Goal: Task Accomplishment & Management: Use online tool/utility

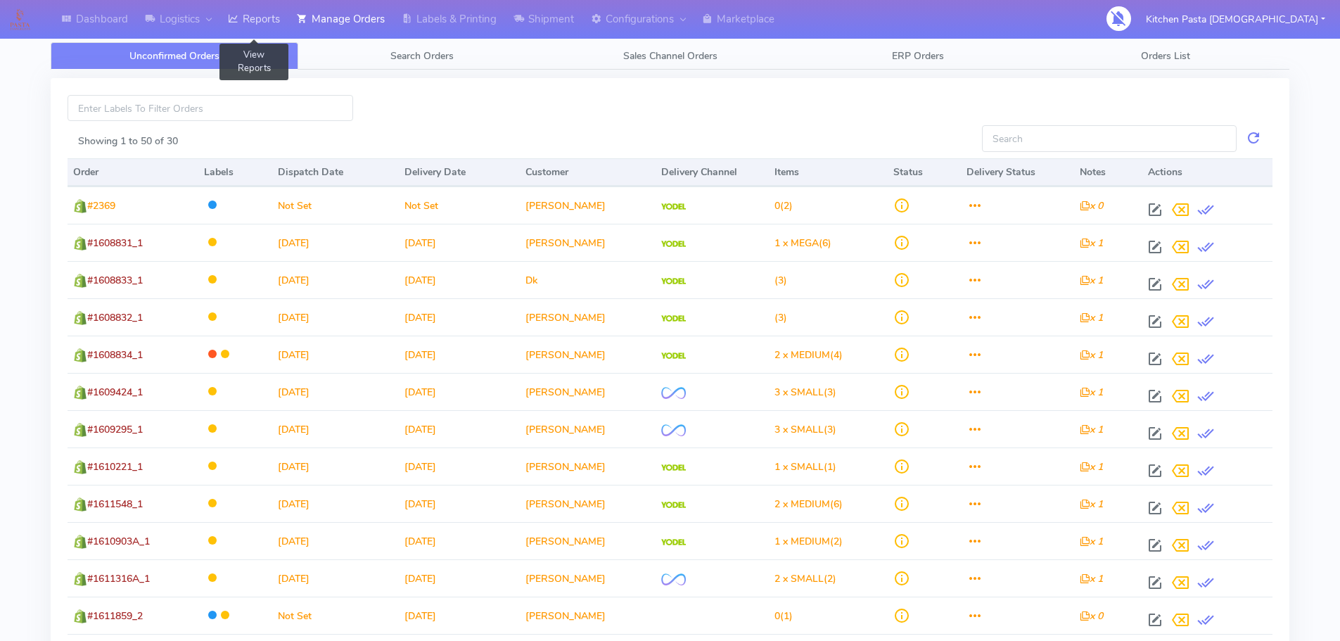
click at [235, 15] on icon at bounding box center [233, 19] width 11 height 14
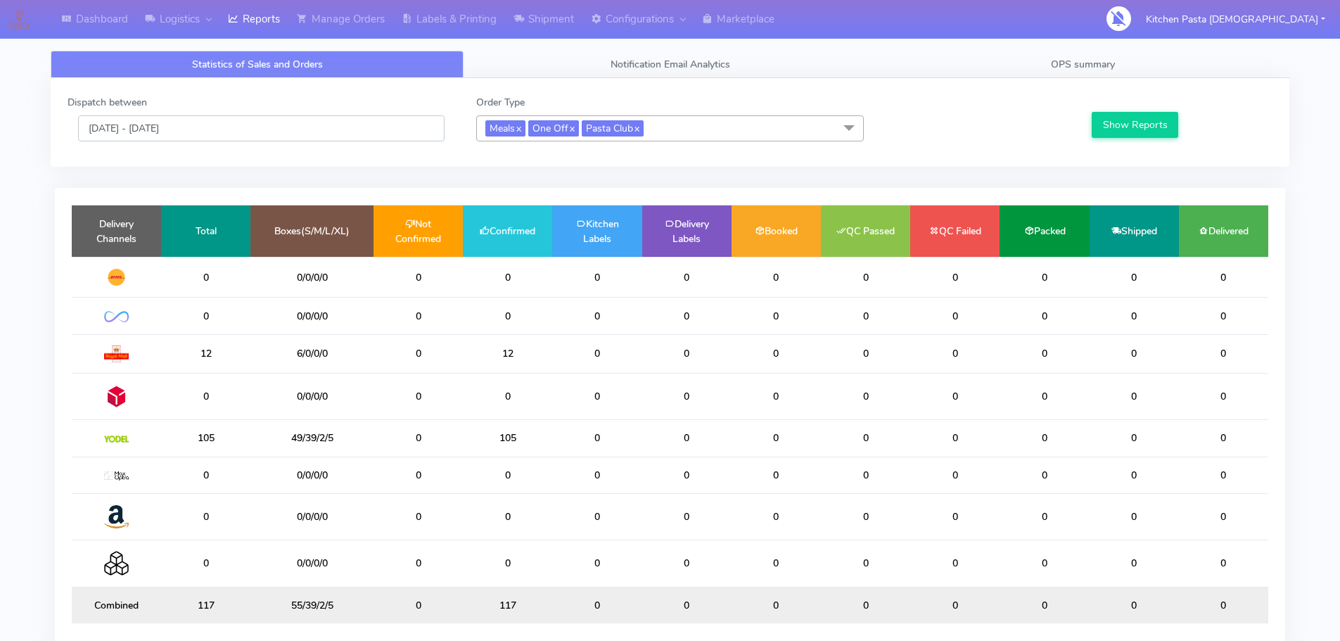
click at [223, 127] on input "[DATE] - [DATE]" at bounding box center [261, 128] width 367 height 26
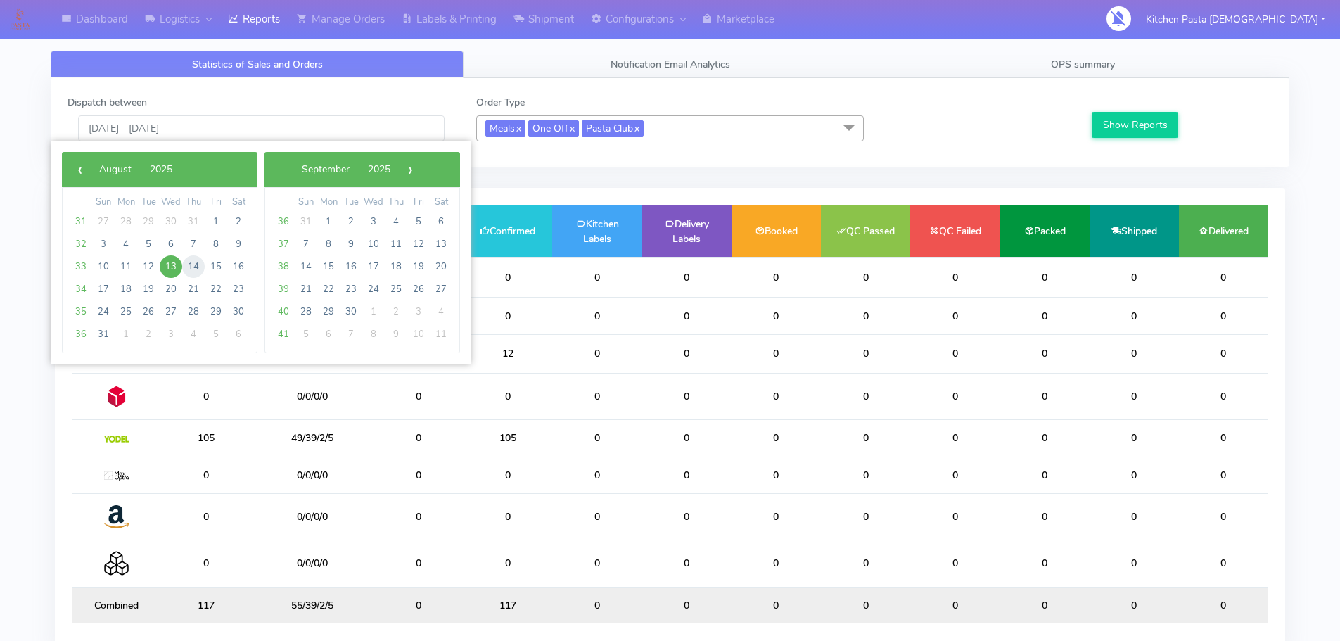
click at [191, 262] on span "14" at bounding box center [193, 266] width 23 height 23
type input "[DATE] - [DATE]"
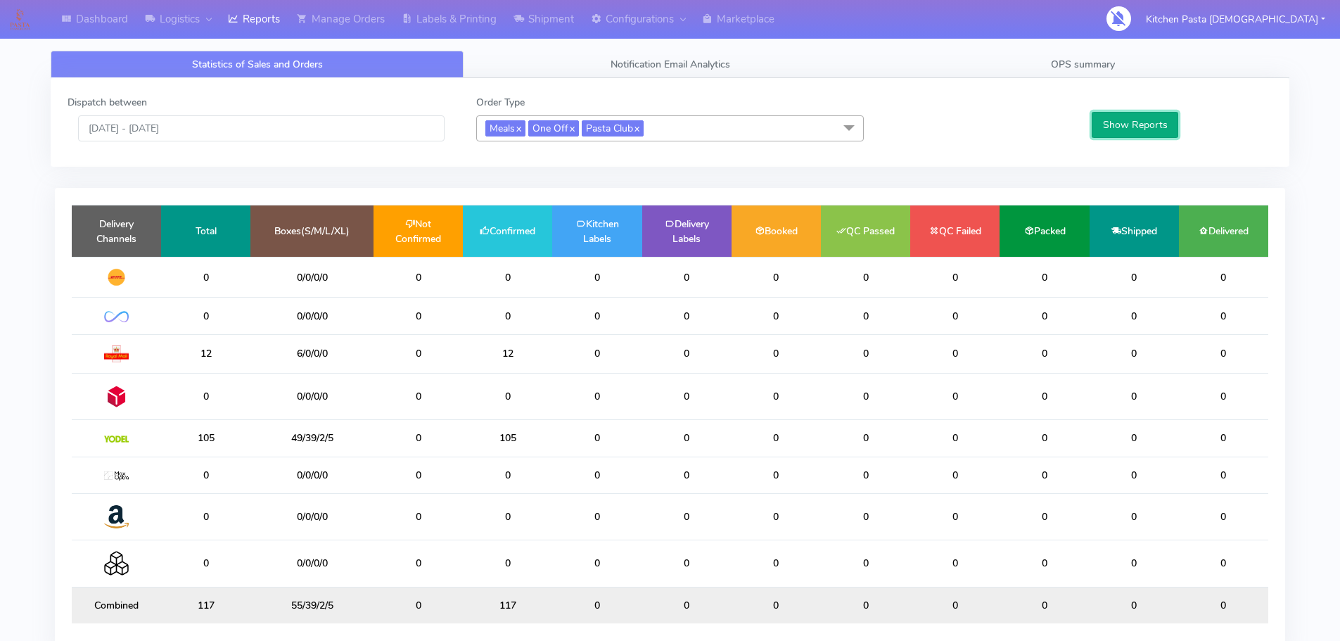
click at [1156, 127] on button "Show Reports" at bounding box center [1135, 125] width 87 height 26
drag, startPoint x: 1276, startPoint y: 605, endPoint x: 1253, endPoint y: 632, distance: 35.9
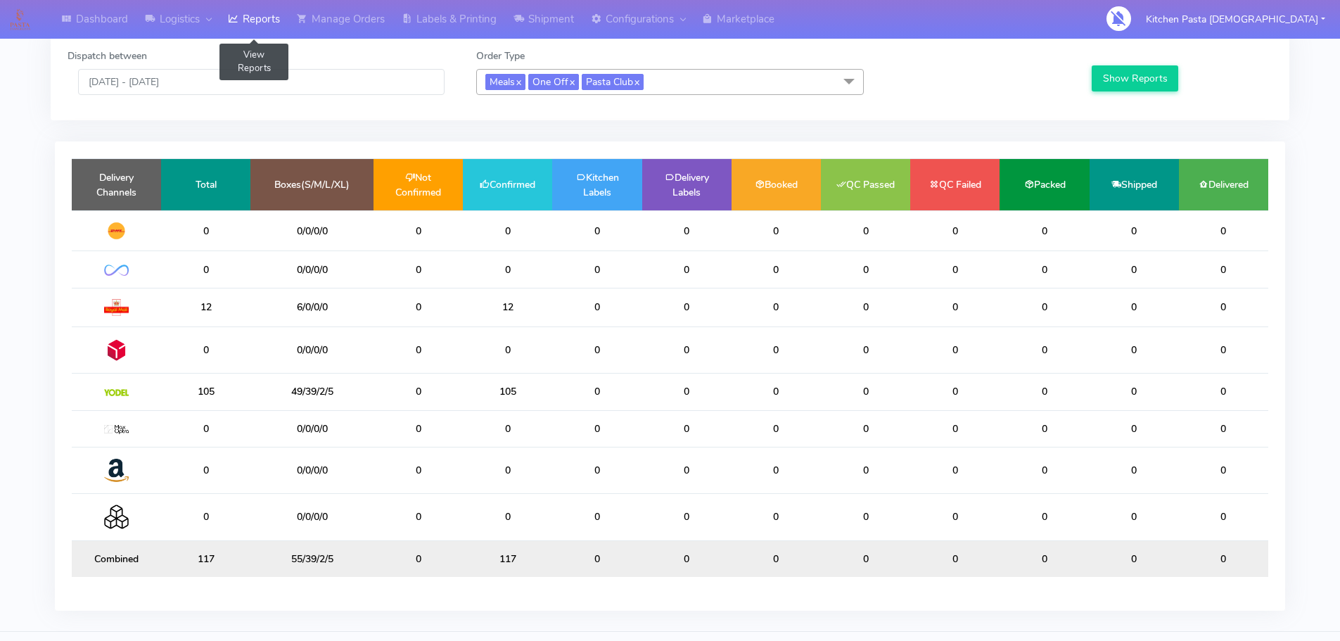
scroll to position [70, 0]
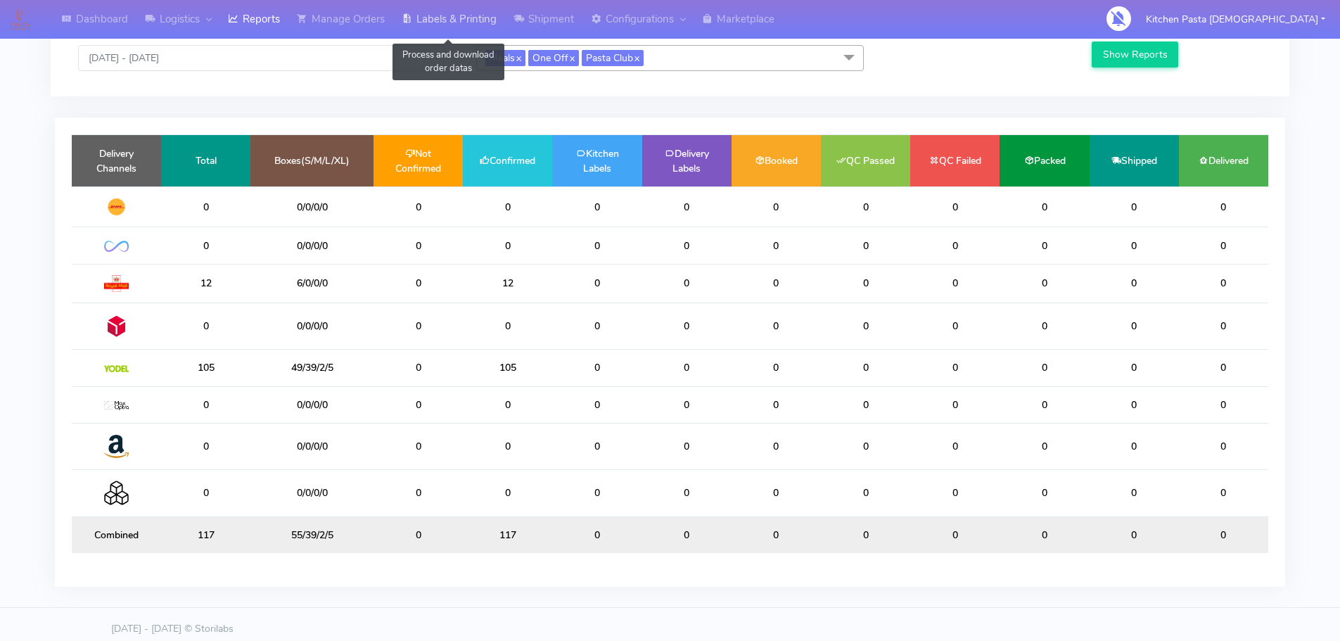
click at [462, 21] on link "Labels & Printing" at bounding box center [449, 19] width 112 height 39
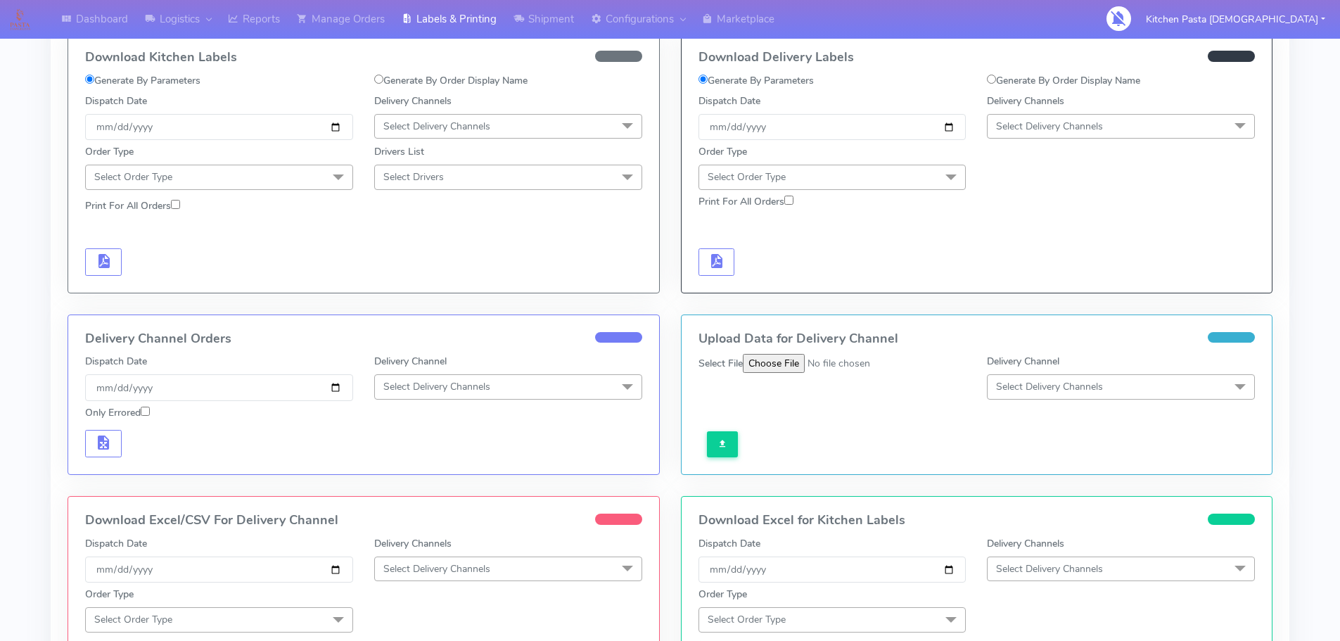
click at [1008, 134] on span "Select Delivery Channels" at bounding box center [1121, 126] width 268 height 25
click at [1010, 282] on div "Yodel" at bounding box center [1121, 284] width 253 height 15
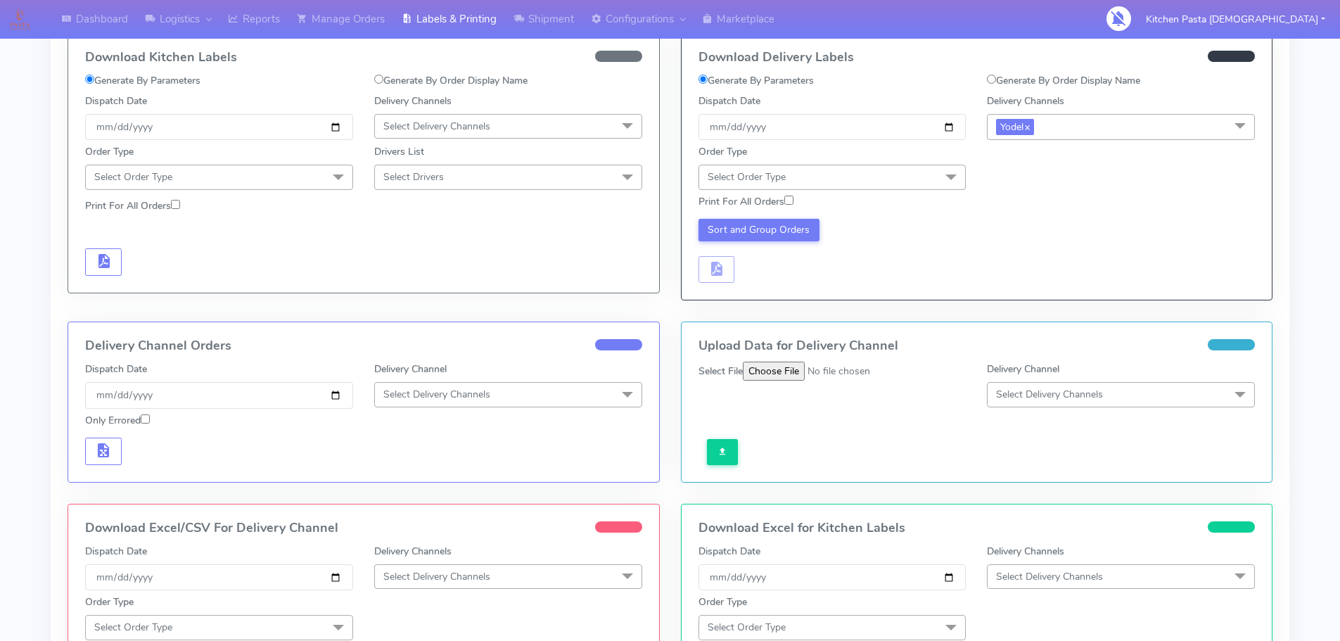
click at [924, 186] on span "Select Order Type" at bounding box center [833, 177] width 268 height 25
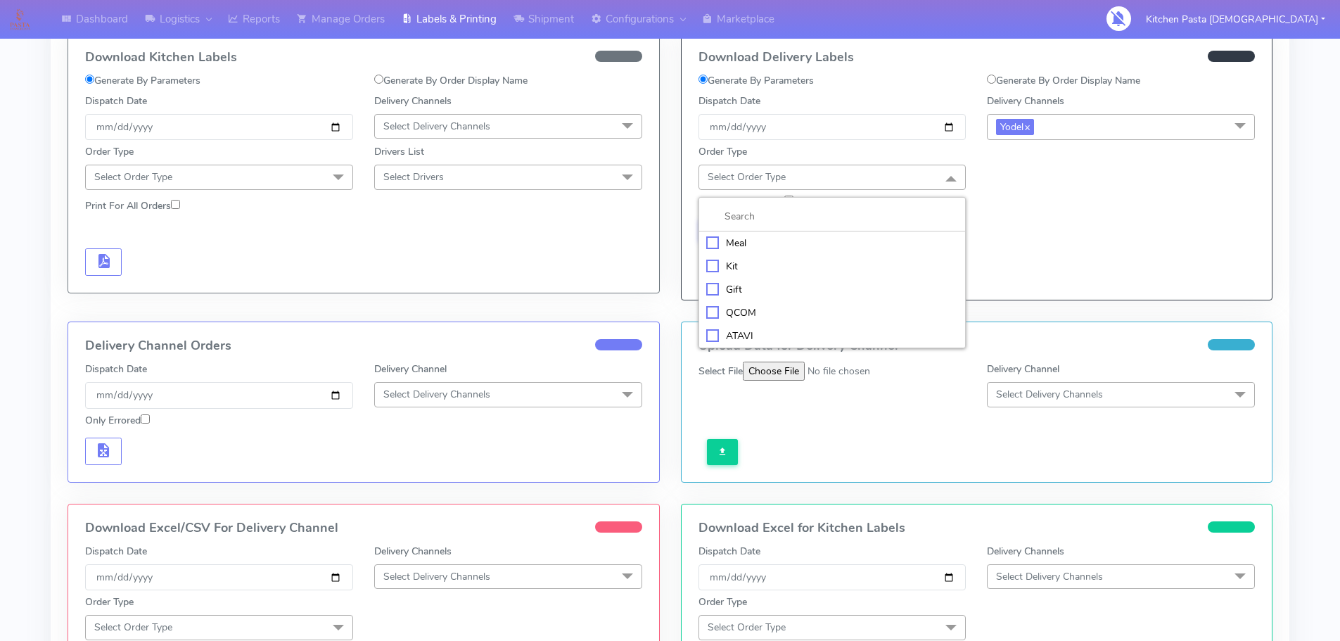
drag, startPoint x: 730, startPoint y: 242, endPoint x: 782, endPoint y: 229, distance: 53.8
click at [730, 242] on div "Meal" at bounding box center [832, 243] width 253 height 15
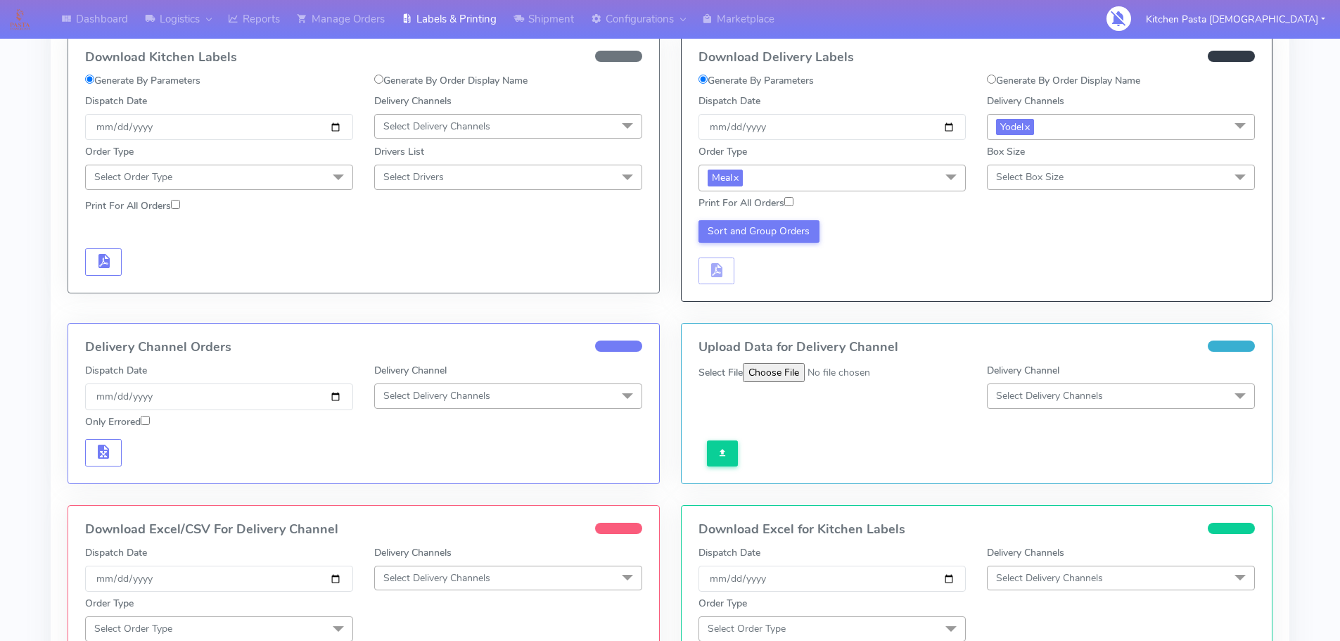
click at [1057, 167] on span "Select Box Size" at bounding box center [1121, 177] width 268 height 25
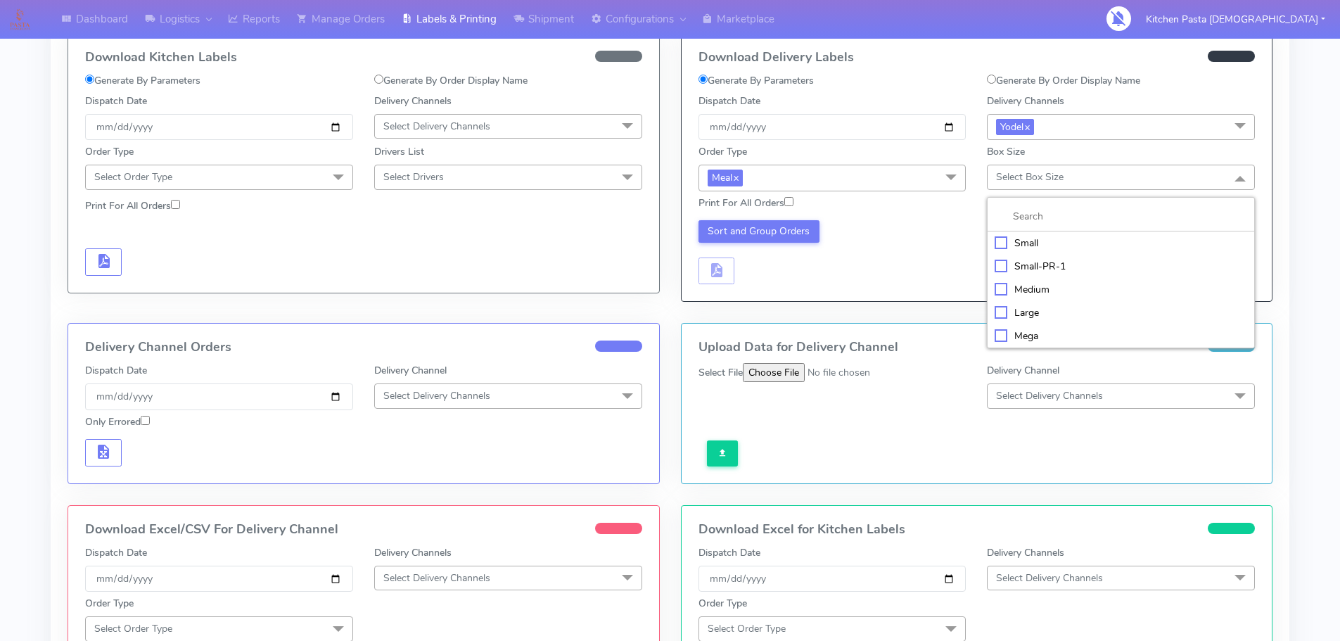
click at [1021, 337] on div "Mega" at bounding box center [1121, 336] width 253 height 15
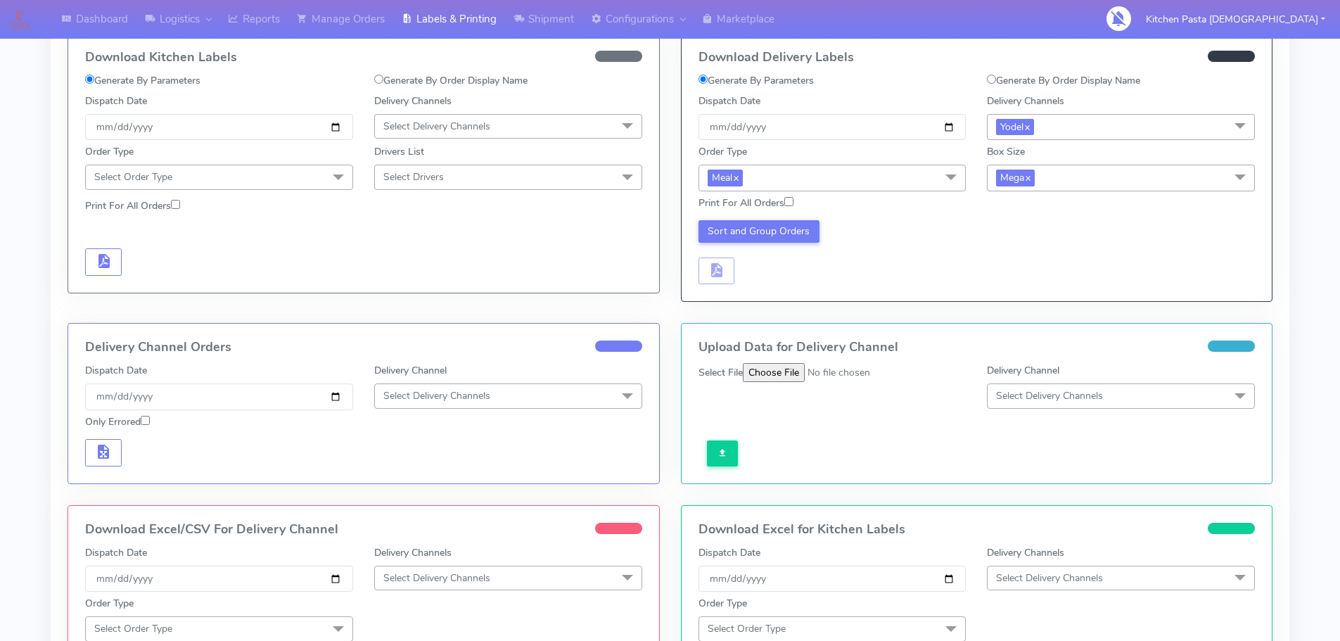
click at [758, 201] on label "Print For All Orders" at bounding box center [746, 203] width 95 height 15
click at [785, 201] on input "Print For All Orders" at bounding box center [789, 201] width 9 height 9
checkbox input "true"
click at [765, 232] on button "Sort and Group Orders" at bounding box center [760, 231] width 122 height 23
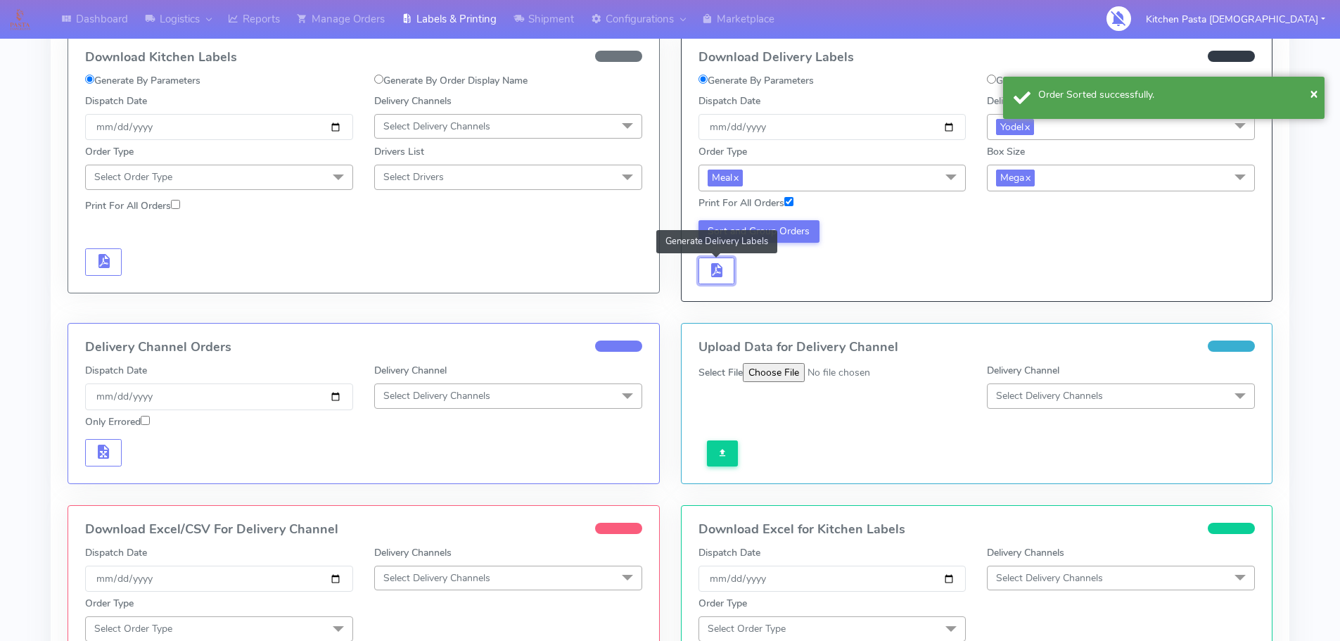
drag, startPoint x: 721, startPoint y: 277, endPoint x: 737, endPoint y: 277, distance: 16.2
click at [721, 277] on span "button" at bounding box center [716, 273] width 17 height 13
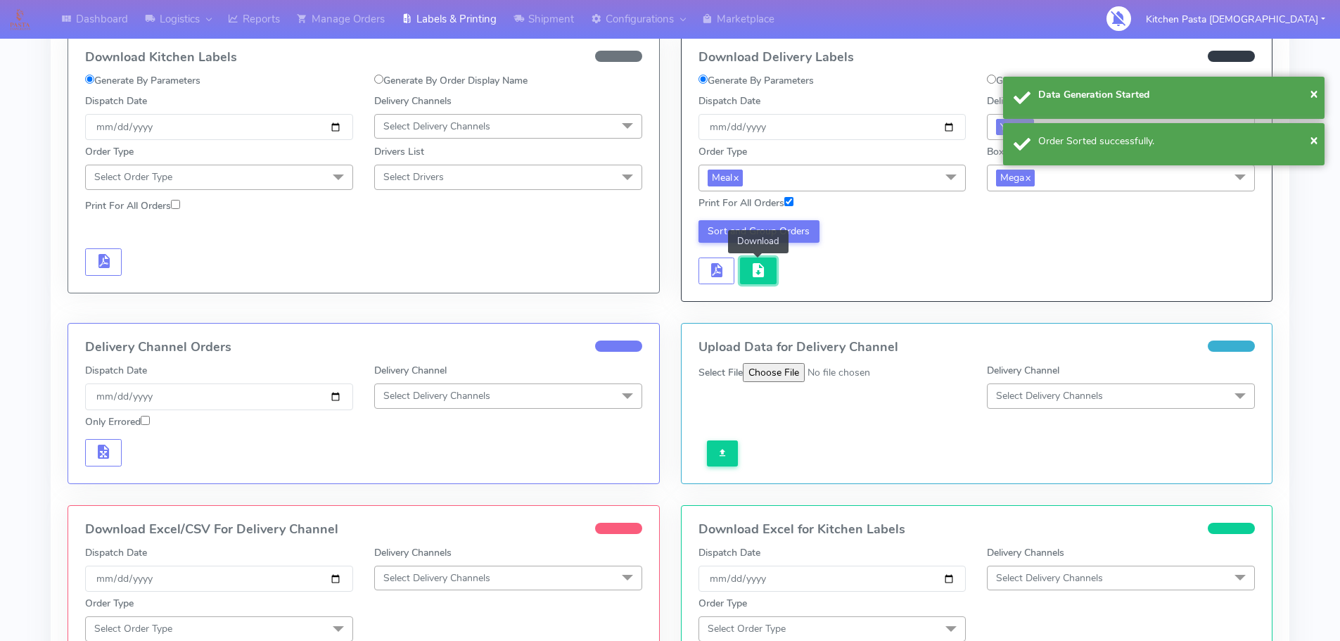
click at [749, 274] on button "button" at bounding box center [758, 271] width 37 height 27
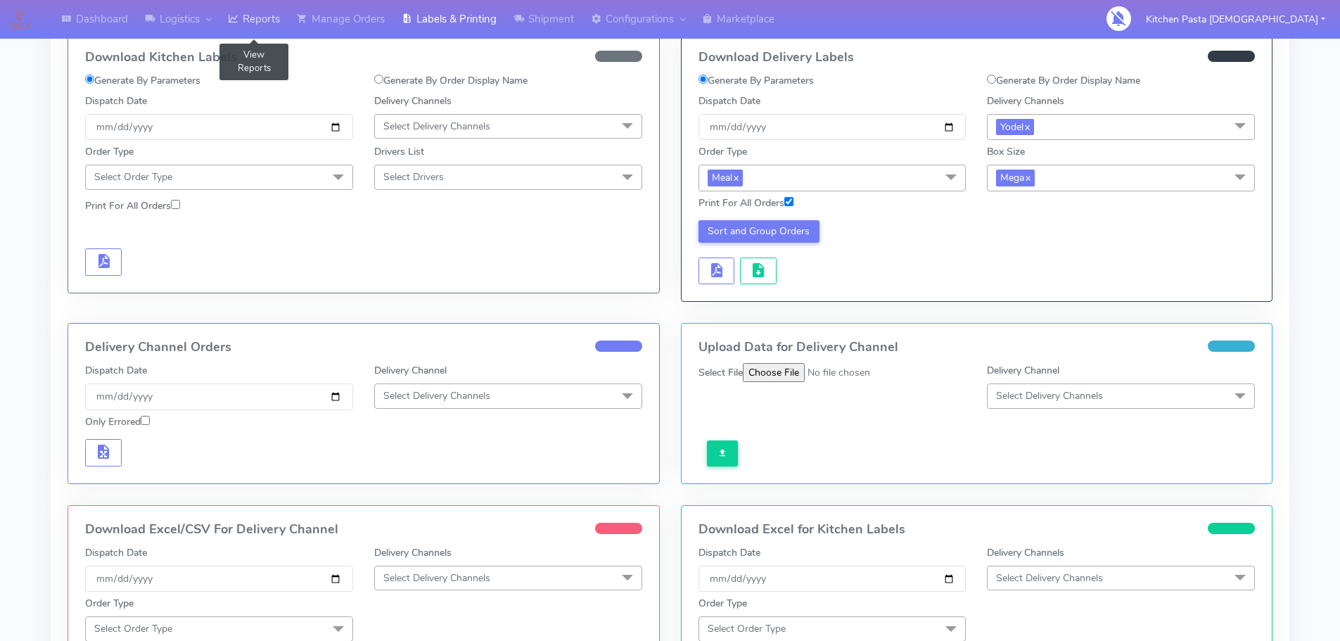
click at [228, 18] on link "Reports" at bounding box center [254, 19] width 69 height 39
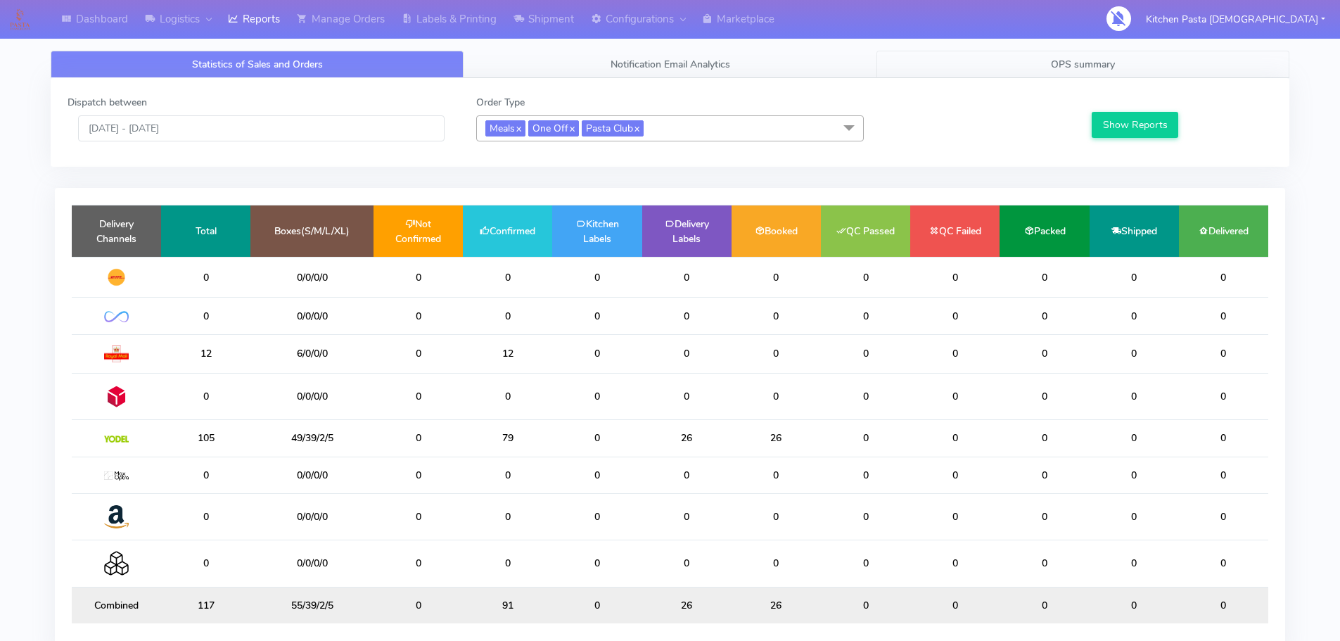
click at [1077, 72] on link "OPS summary" at bounding box center [1083, 64] width 413 height 27
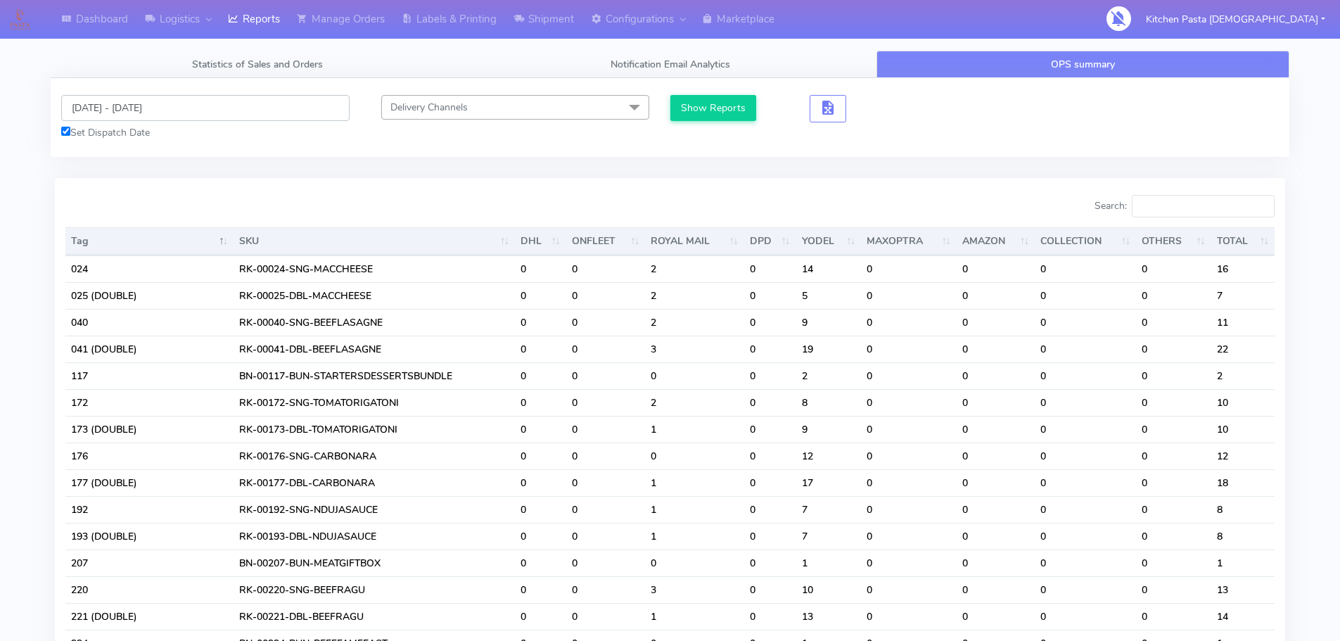
click at [270, 96] on input "[DATE] - [DATE]" at bounding box center [205, 108] width 289 height 26
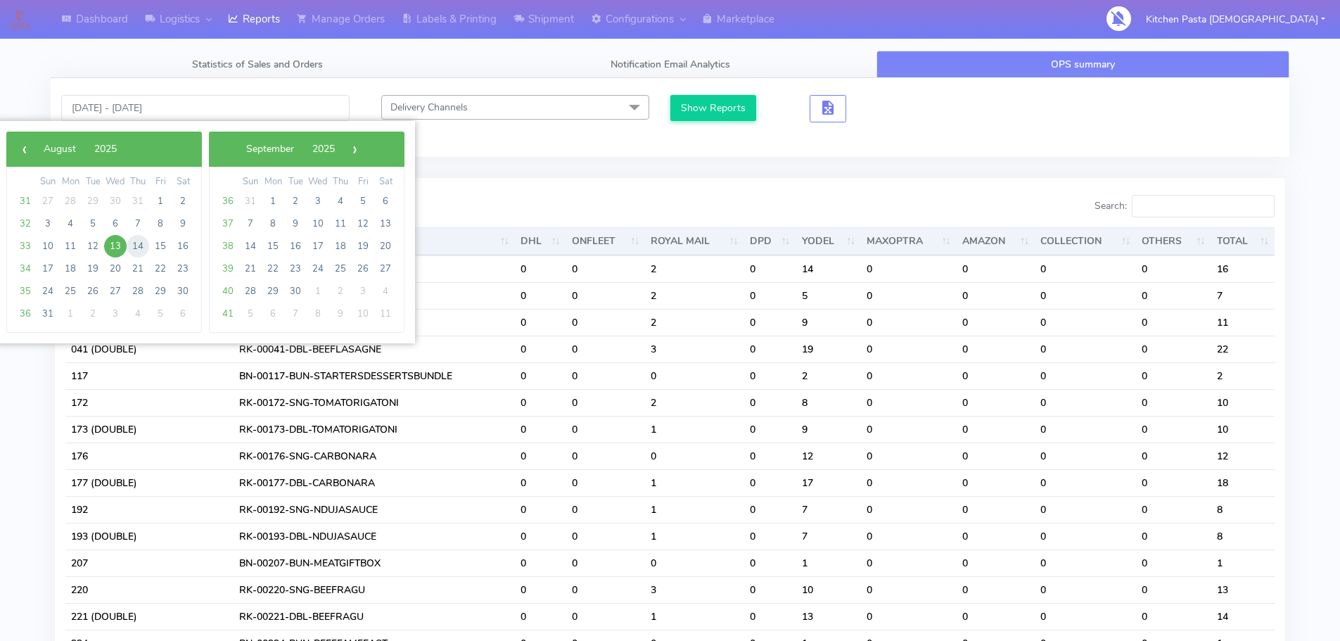
click at [144, 242] on span "14" at bounding box center [138, 246] width 23 height 23
type input "[DATE] - [DATE]"
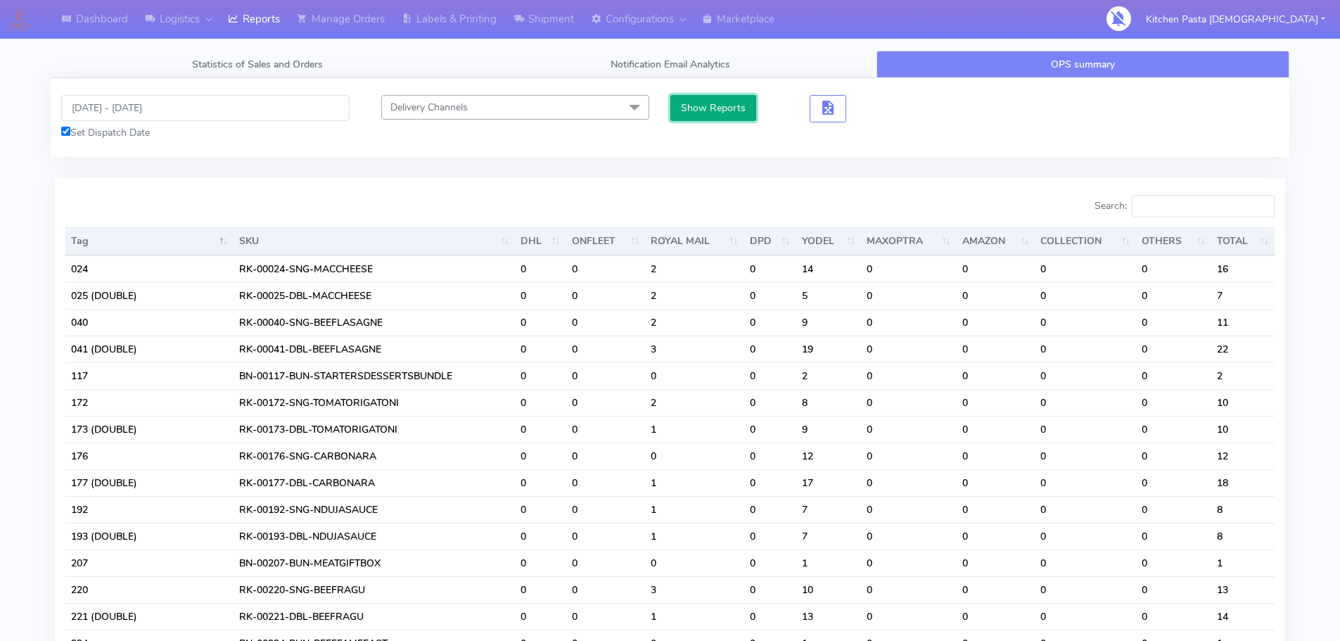
click at [730, 115] on button "Show Reports" at bounding box center [714, 108] width 87 height 26
click at [1243, 205] on input "Search:" at bounding box center [1203, 206] width 143 height 23
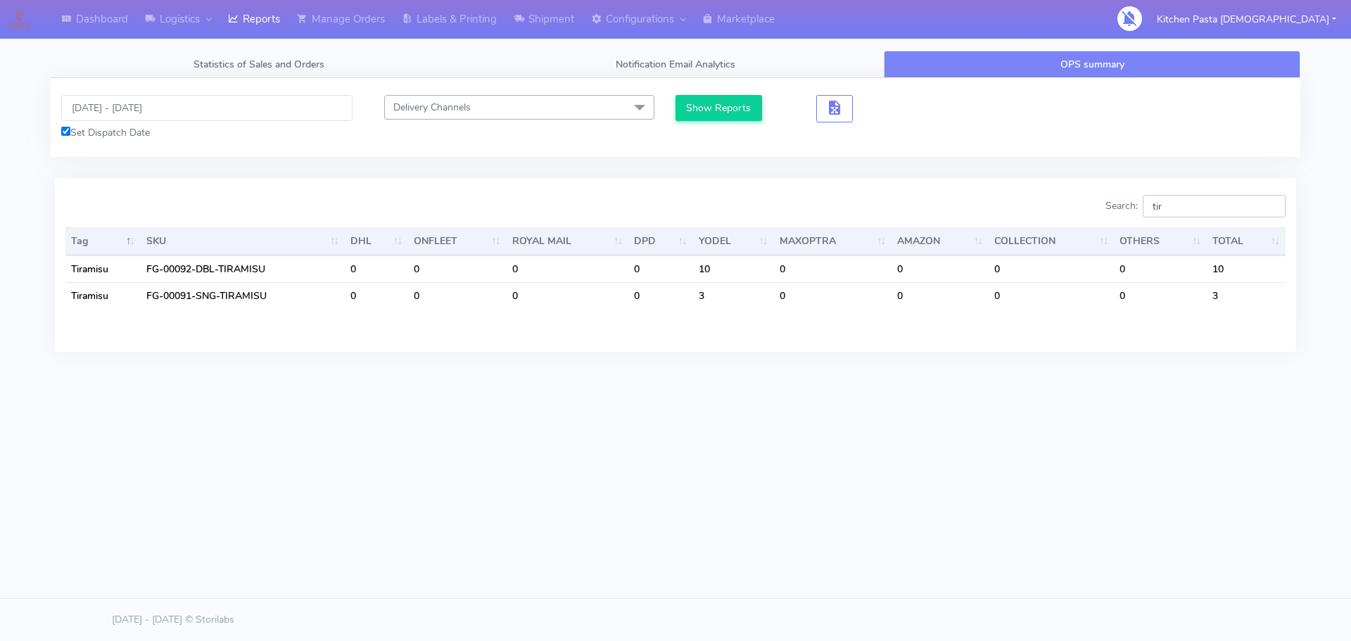
type input "tir"
drag, startPoint x: 1189, startPoint y: 200, endPoint x: 1081, endPoint y: 202, distance: 107.7
click at [1081, 202] on div "Search: tir" at bounding box center [986, 209] width 600 height 28
type input "prof"
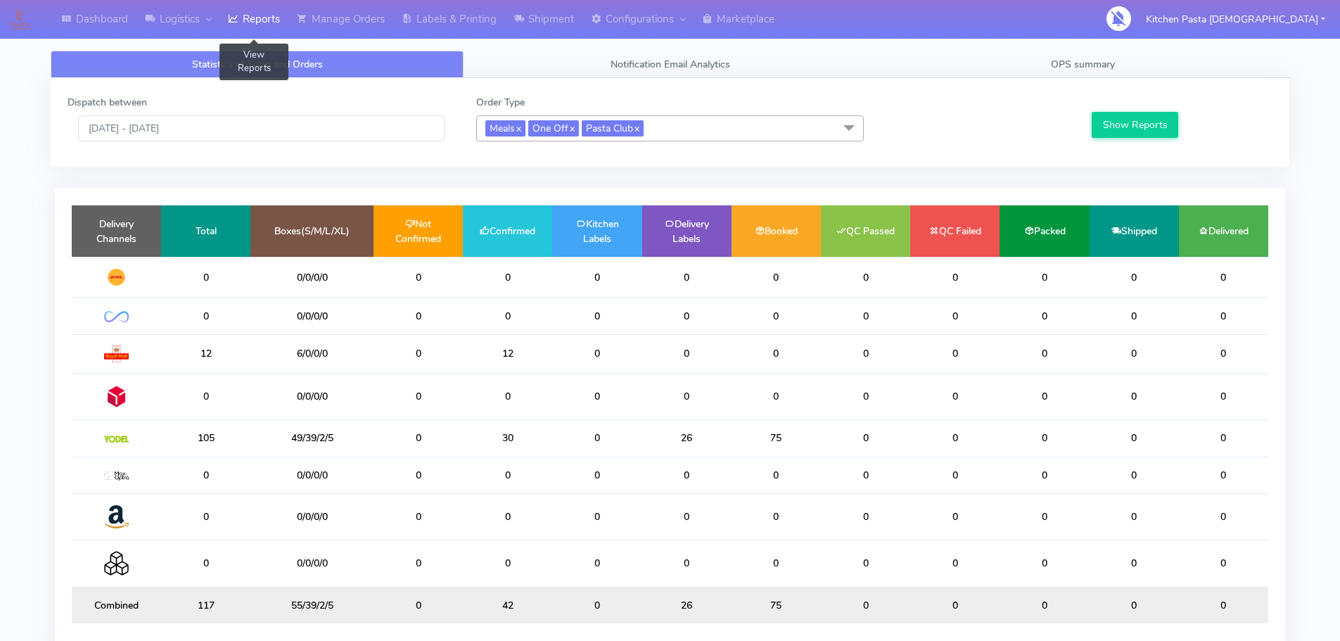
click at [272, 32] on link "Reports" at bounding box center [254, 19] width 69 height 39
click at [1181, 70] on link "OPS summary" at bounding box center [1083, 64] width 413 height 27
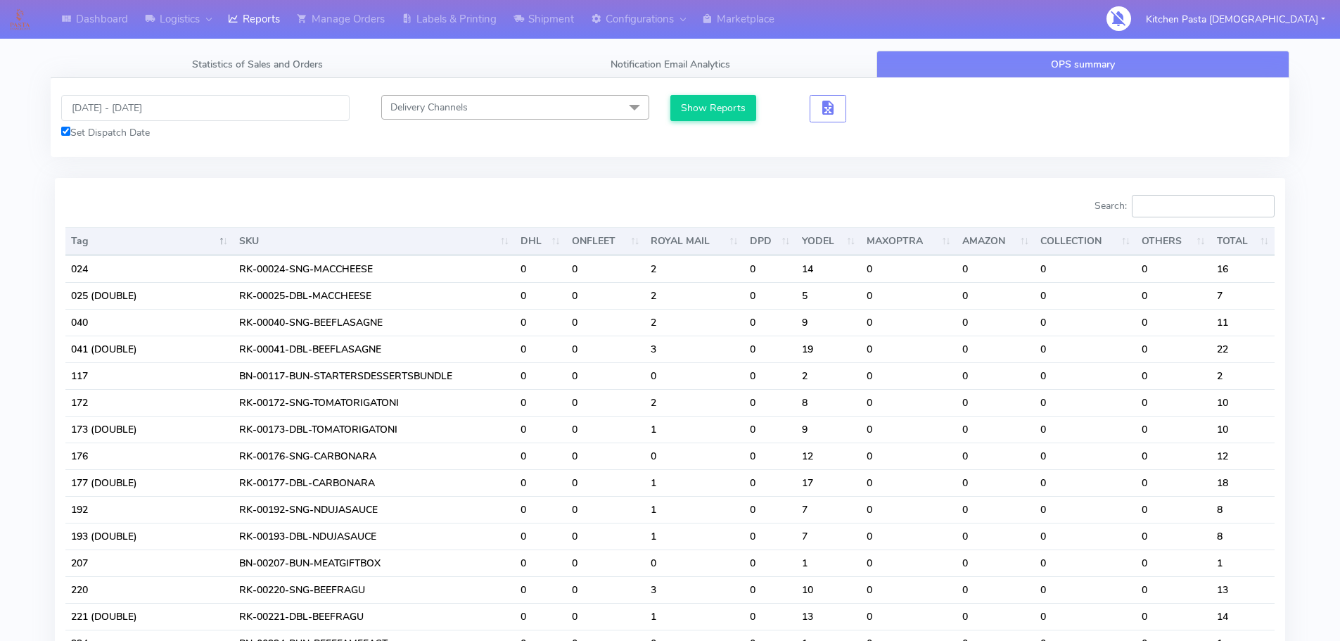
click at [1215, 212] on input "Search:" at bounding box center [1203, 206] width 143 height 23
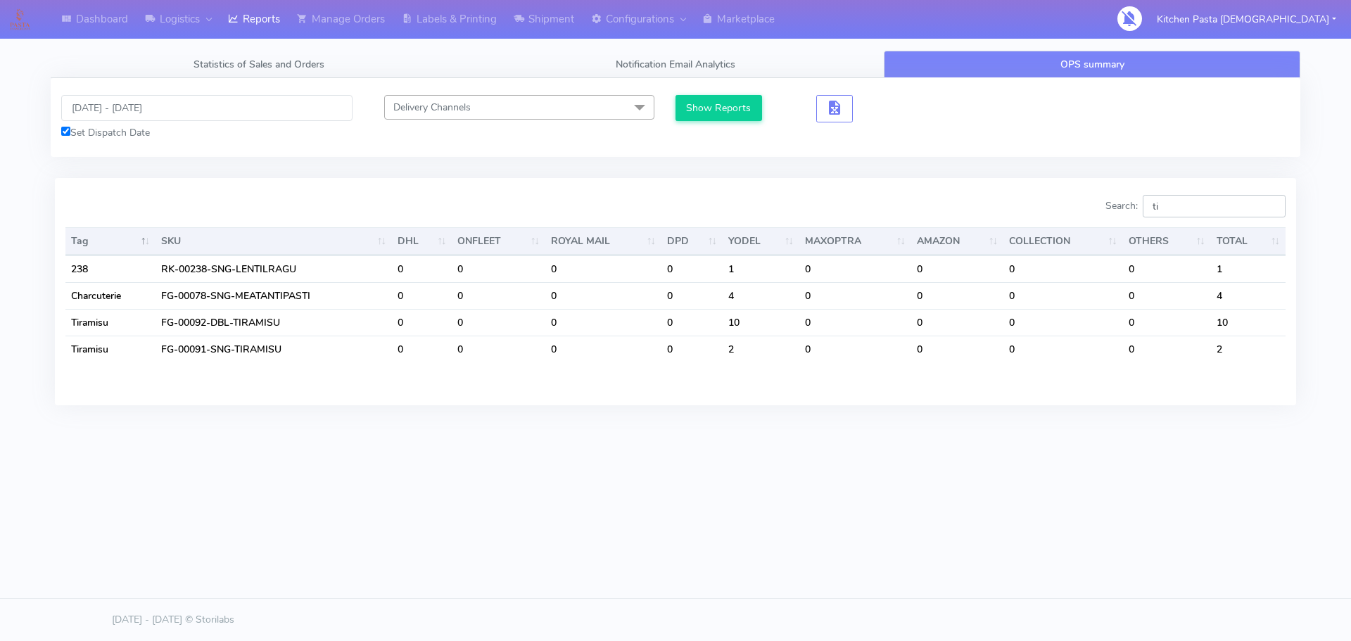
type input "tir"
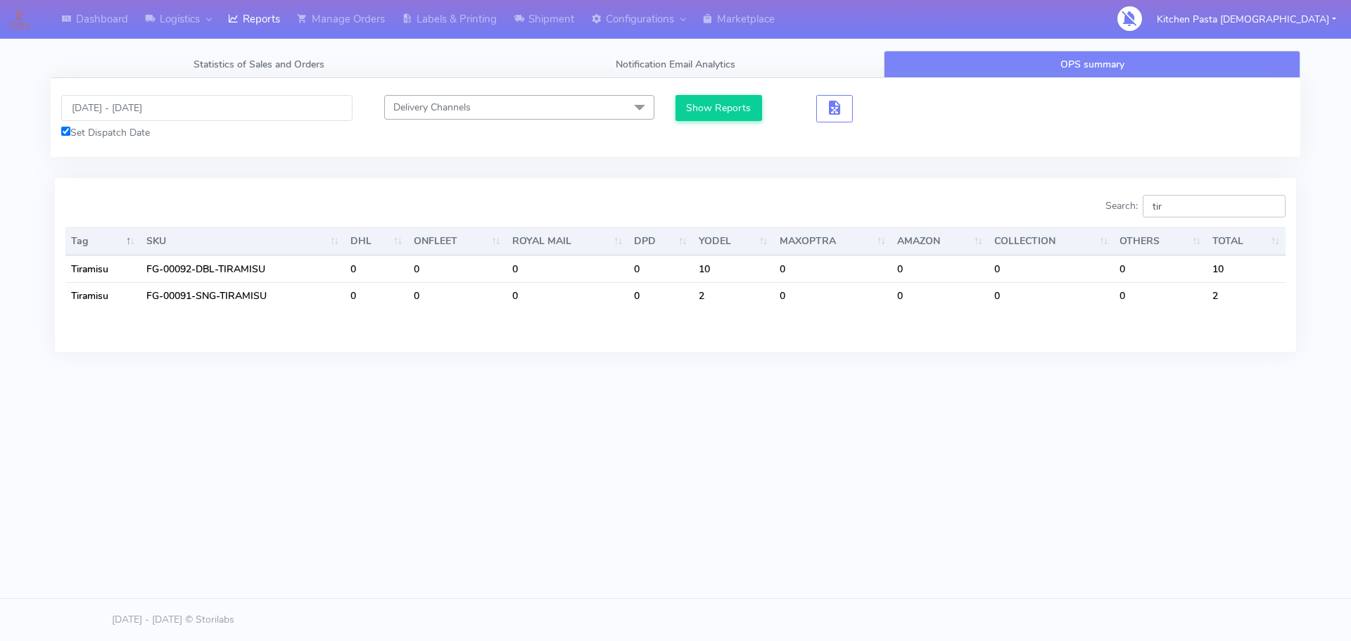
drag, startPoint x: 1198, startPoint y: 210, endPoint x: 1101, endPoint y: 217, distance: 97.4
click at [1102, 217] on div "Search: tir" at bounding box center [986, 209] width 600 height 28
type input "pr"
drag, startPoint x: 1191, startPoint y: 219, endPoint x: 1143, endPoint y: 220, distance: 47.9
click at [1143, 220] on div "Search: pr" at bounding box center [986, 209] width 600 height 28
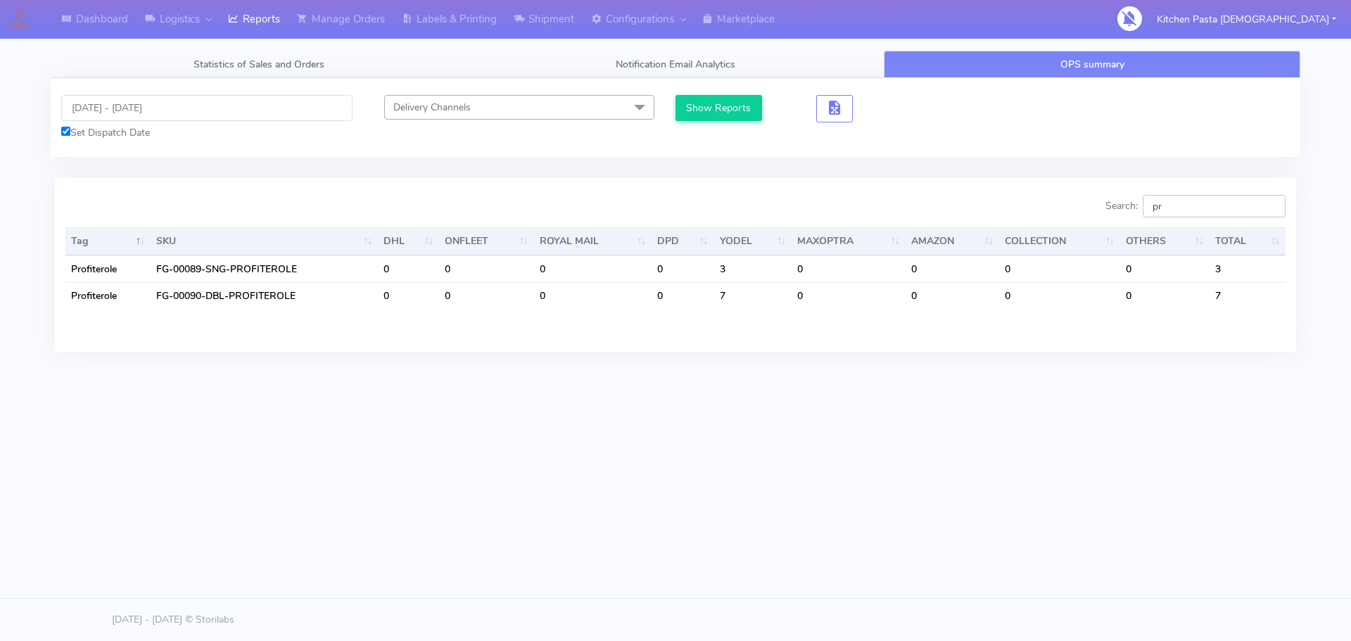
drag, startPoint x: 1170, startPoint y: 200, endPoint x: 1120, endPoint y: 196, distance: 50.8
click at [1120, 196] on label "Search: pr" at bounding box center [1195, 206] width 180 height 23
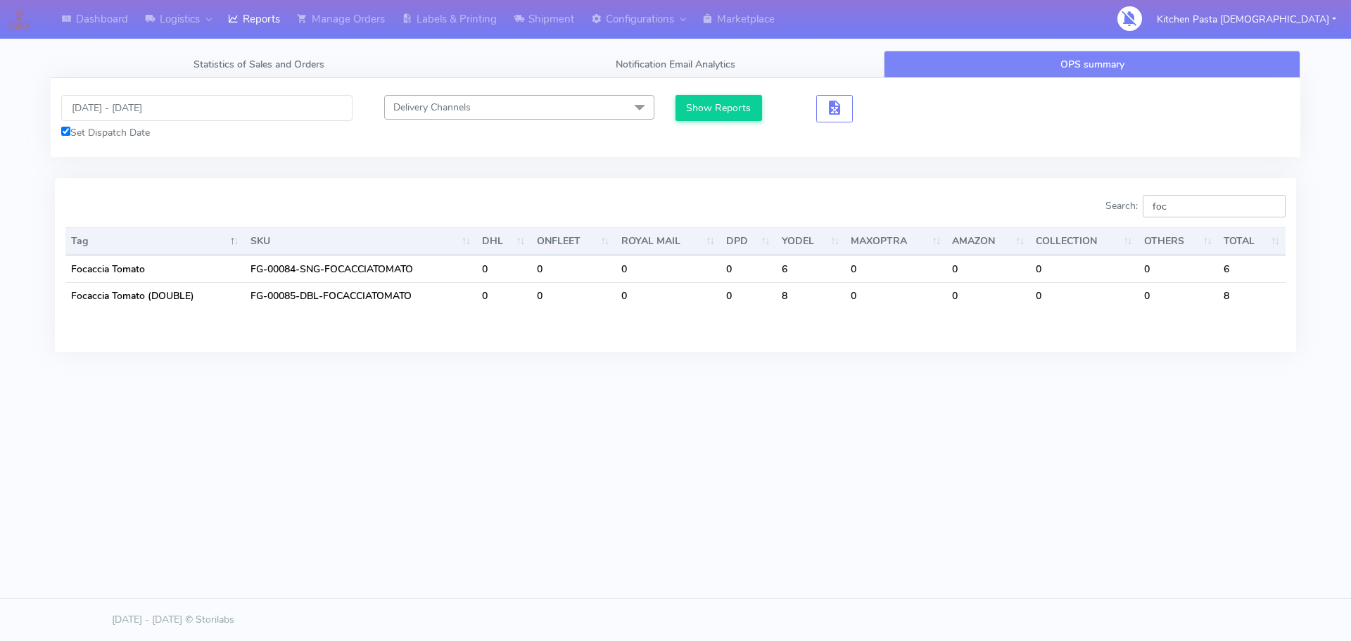
drag, startPoint x: 1203, startPoint y: 215, endPoint x: 1037, endPoint y: 213, distance: 165.4
click at [1037, 213] on div "Search: foc" at bounding box center [986, 209] width 600 height 28
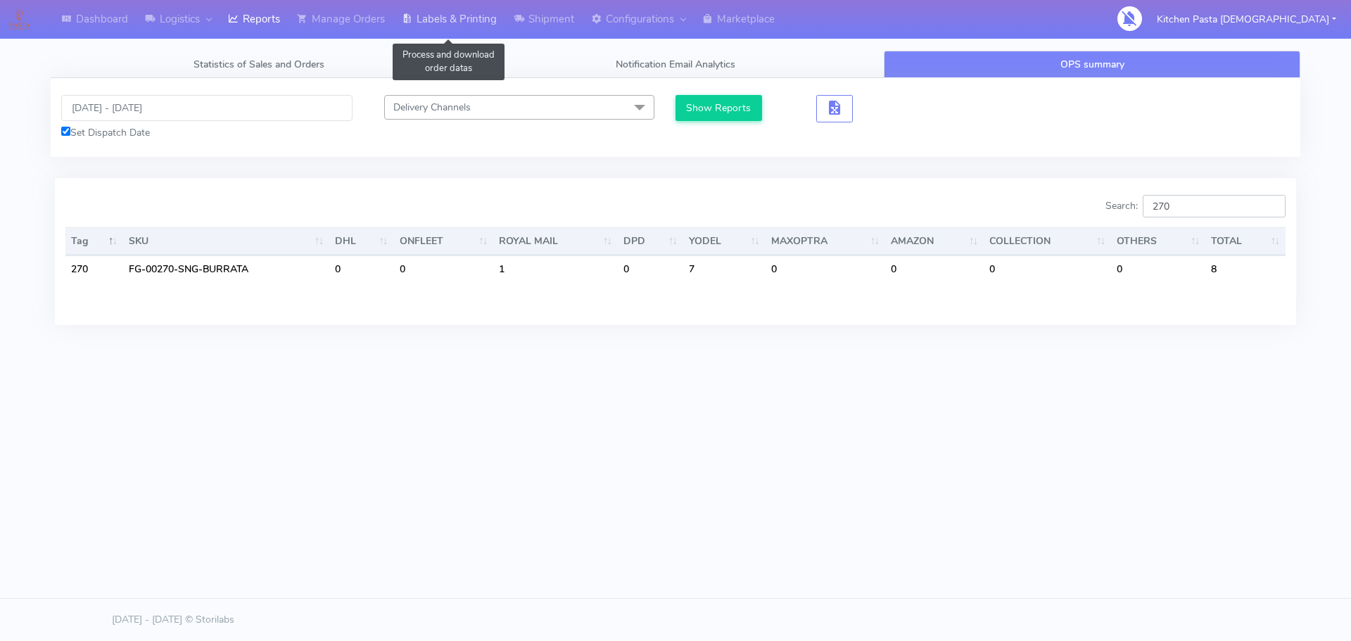
type input "270"
drag, startPoint x: 480, startPoint y: 20, endPoint x: 543, endPoint y: 20, distance: 63.3
click at [478, 20] on link "Labels & Printing" at bounding box center [449, 19] width 112 height 39
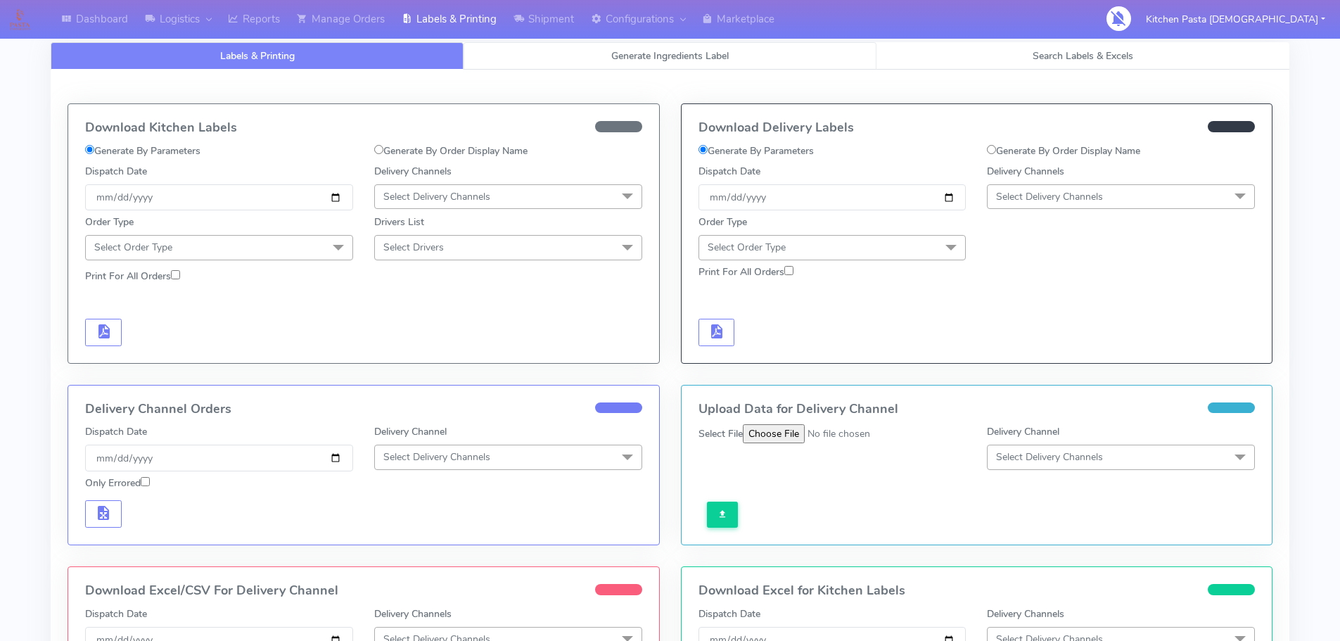
click at [637, 52] on span "Generate Ingredients Label" at bounding box center [670, 55] width 118 height 13
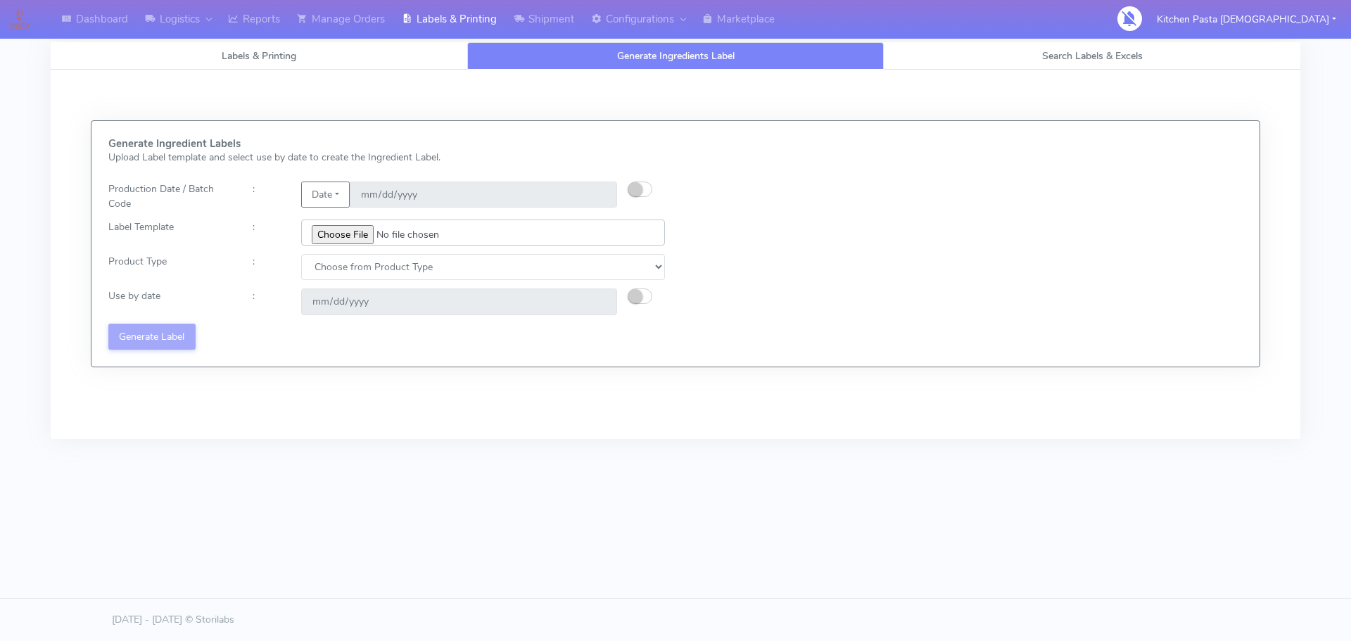
click at [364, 230] on input "file" at bounding box center [483, 233] width 364 height 26
type input "C:\fakepath\Classic Tiramisu V1.jpg"
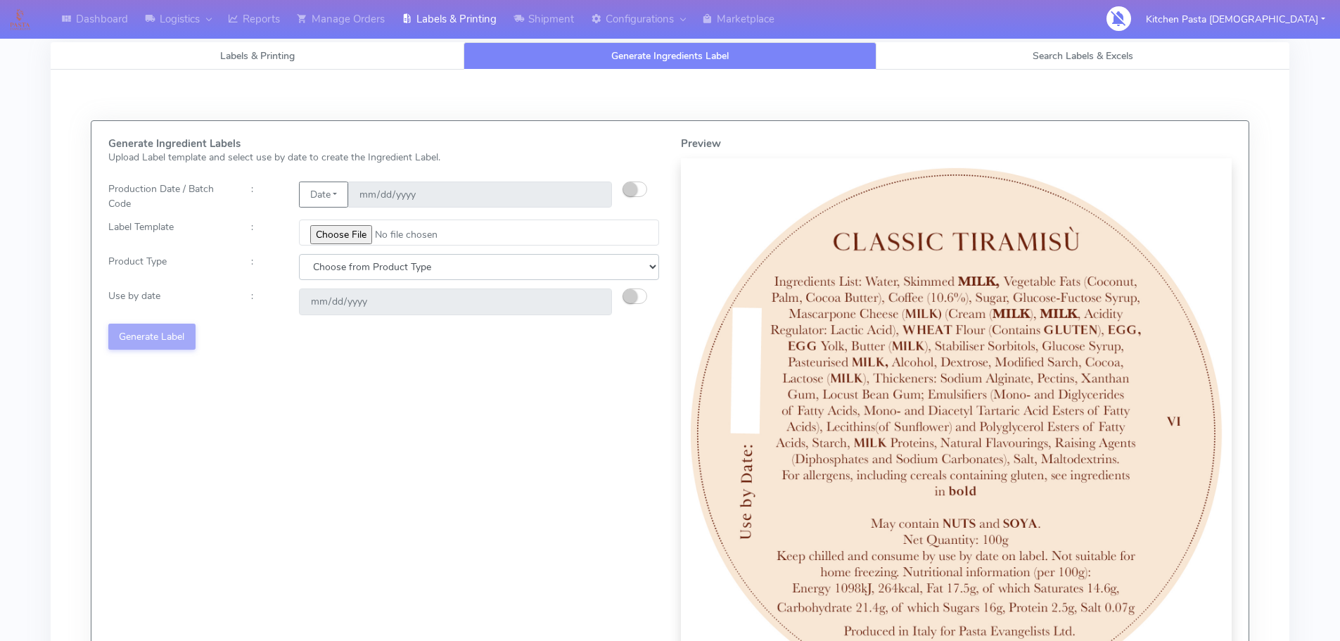
click at [523, 273] on select "Choose from Product Type ECOM ERETAIL CIRCULAR CIRC_DESERTS LASAGNE" at bounding box center [479, 267] width 360 height 26
select select "3"
click at [299, 254] on select "Choose from Product Type ECOM ERETAIL CIRCULAR CIRC_DESERTS LASAGNE" at bounding box center [479, 267] width 360 height 26
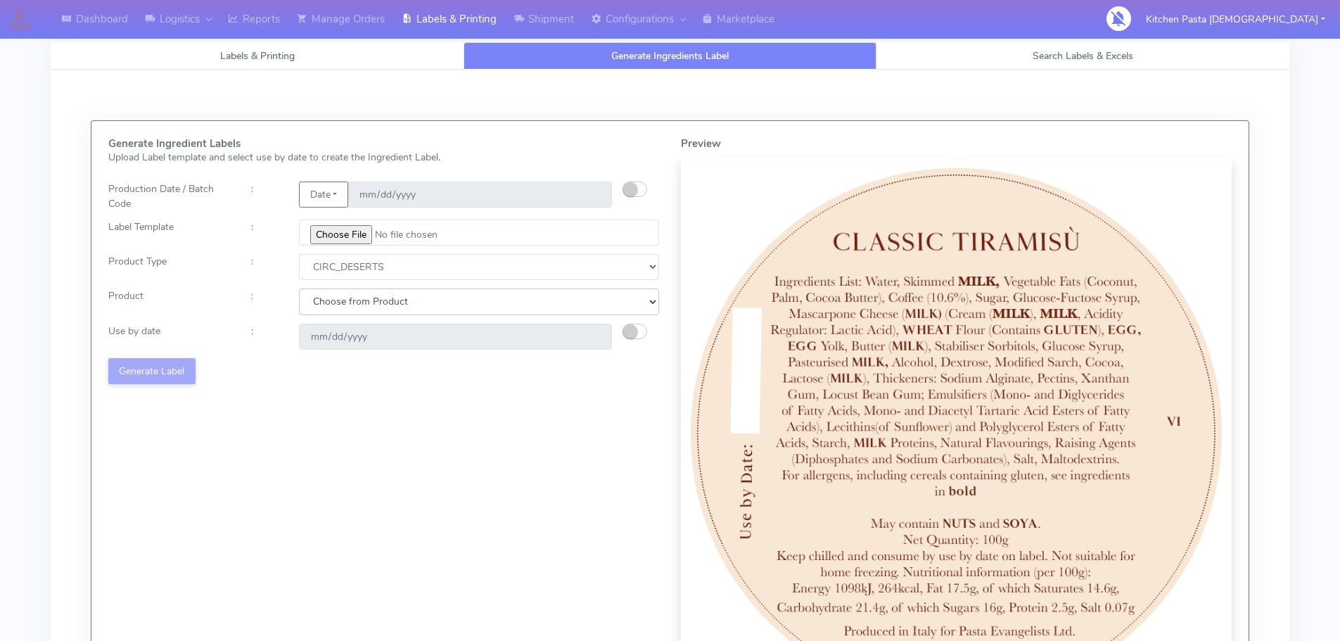
drag, startPoint x: 464, startPoint y: 303, endPoint x: 460, endPoint y: 313, distance: 10.5
click at [464, 303] on select "Choose from Product CLASSIC_TIRAMISU CREMA_AMARENA PROFITEROLES" at bounding box center [479, 302] width 360 height 26
select select "2"
click at [299, 289] on select "Choose from Product CLASSIC_TIRAMISU CREMA_AMARENA PROFITEROLES" at bounding box center [479, 302] width 360 height 26
type input "2025-08-16"
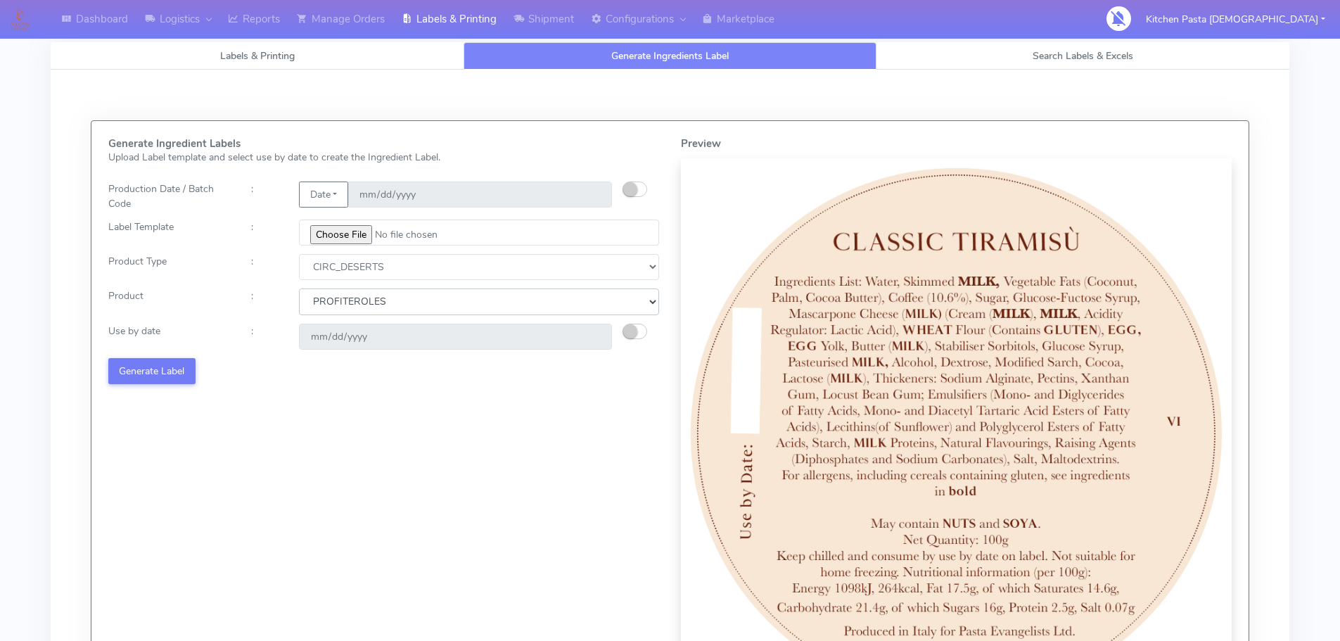
click at [452, 289] on select "Choose from Product CLASSIC_TIRAMISU CREMA_AMARENA PROFITEROLES" at bounding box center [479, 302] width 360 height 26
select select "0"
click at [299, 289] on select "Choose from Product CLASSIC_TIRAMISU CREMA_AMARENA PROFITEROLES" at bounding box center [479, 302] width 360 height 26
click at [175, 362] on button "Generate Label" at bounding box center [151, 371] width 87 height 26
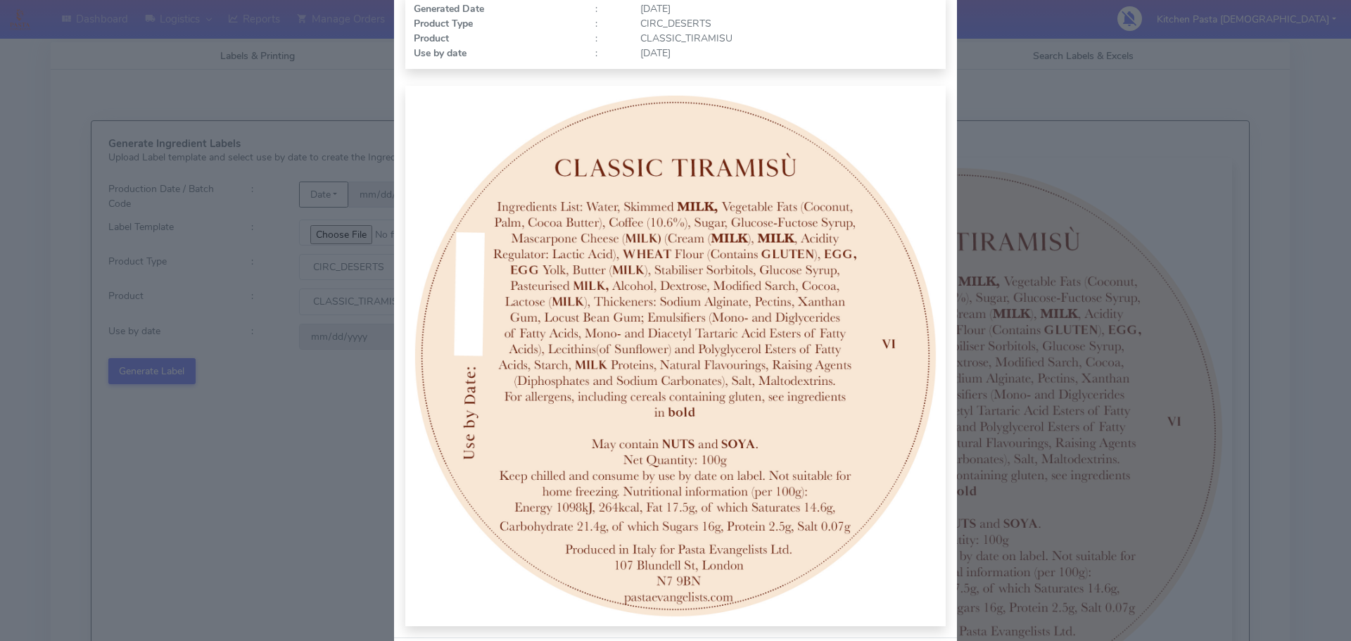
scroll to position [146, 0]
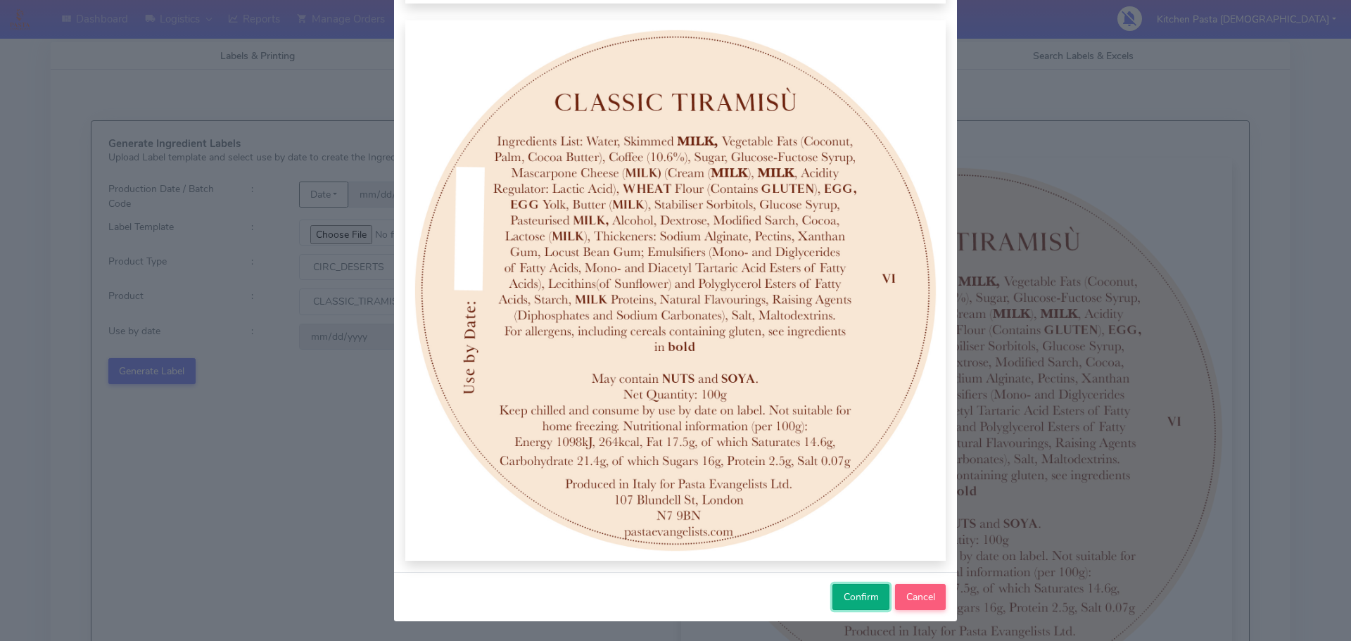
click at [859, 592] on span "Confirm" at bounding box center [861, 596] width 35 height 13
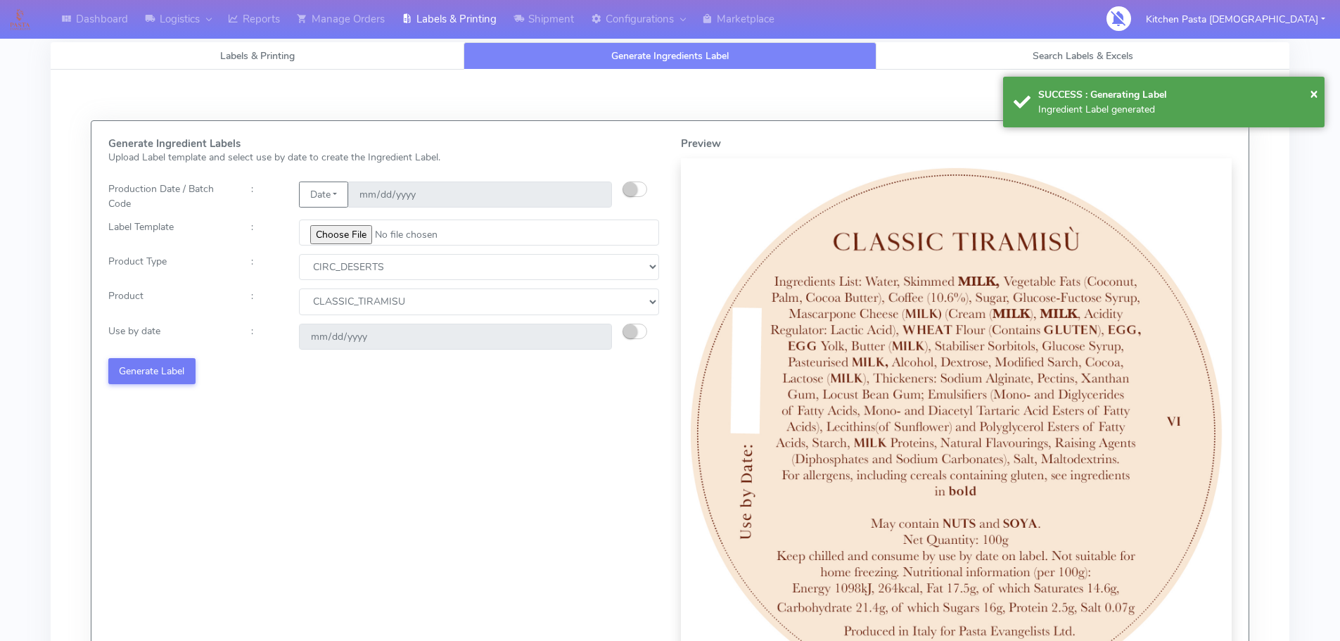
select select
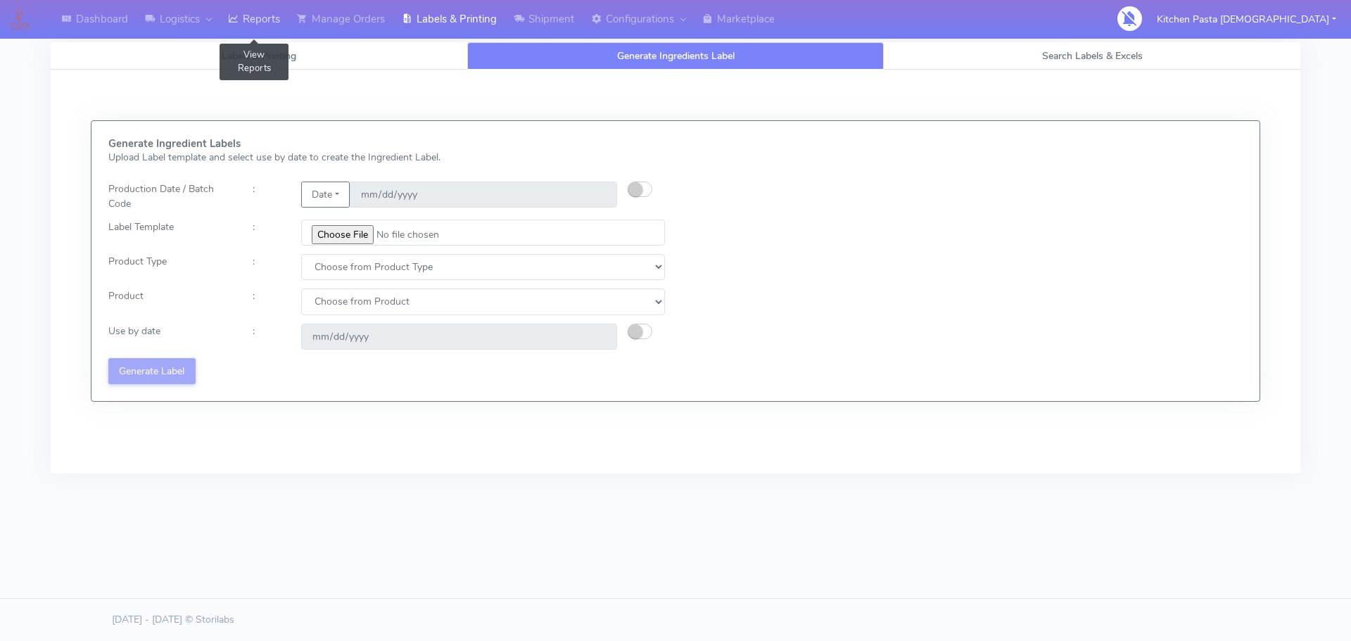
click at [232, 32] on link "Reports" at bounding box center [254, 19] width 69 height 39
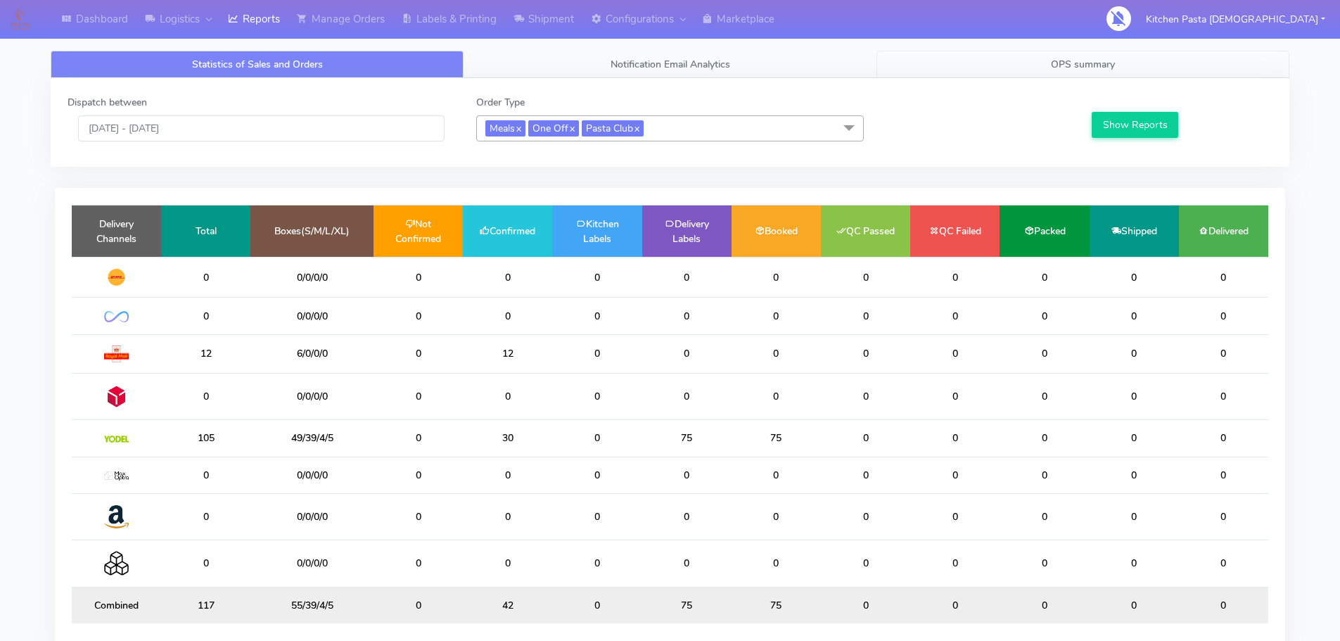
click at [1082, 51] on link "OPS summary" at bounding box center [1083, 64] width 413 height 27
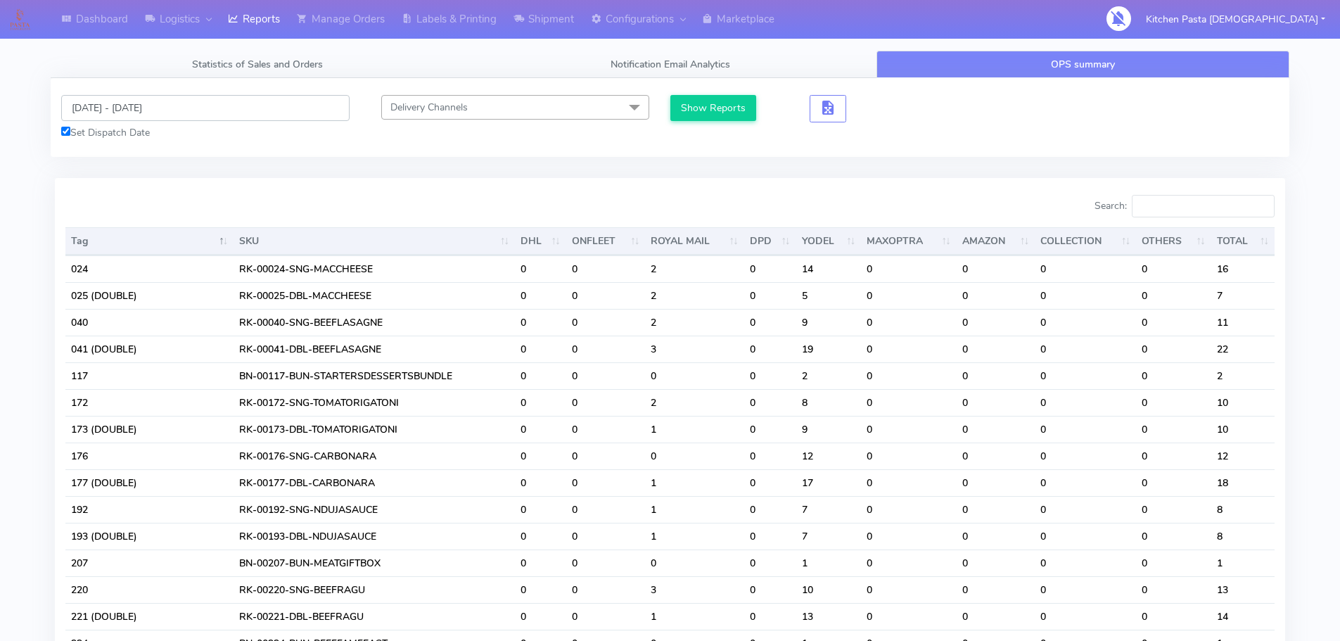
click at [230, 110] on input "[DATE] - [DATE]" at bounding box center [205, 108] width 289 height 26
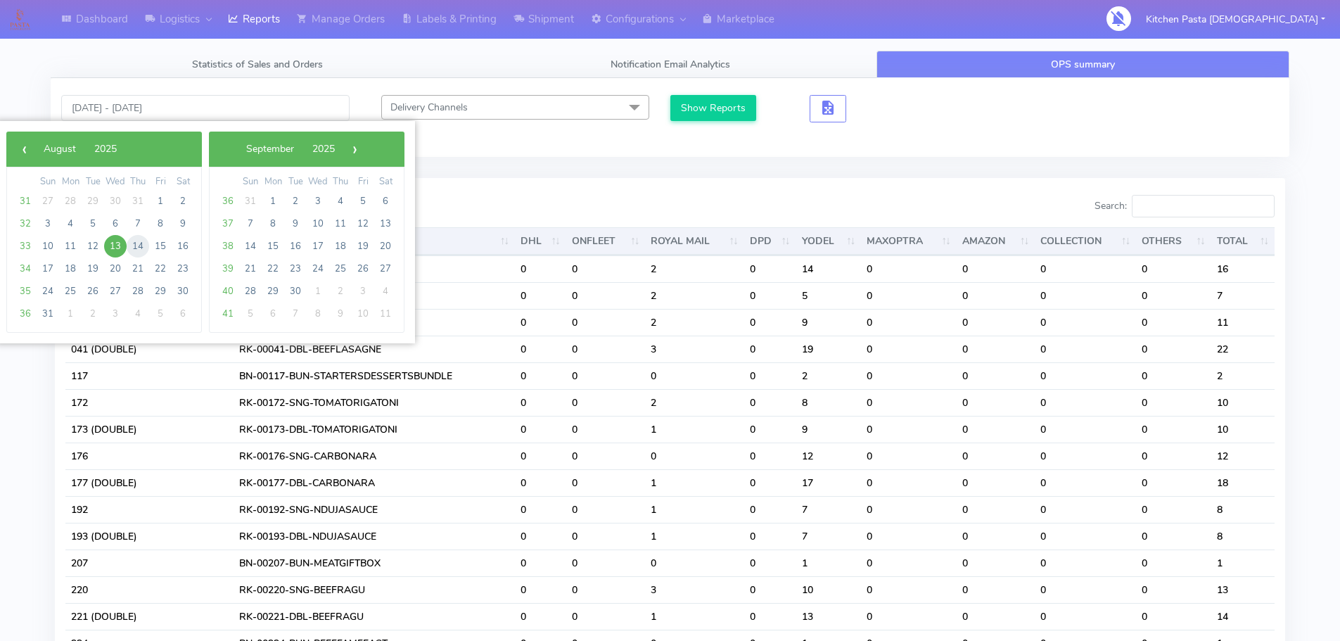
click at [141, 249] on span "14" at bounding box center [138, 246] width 23 height 23
type input "[DATE] - [DATE]"
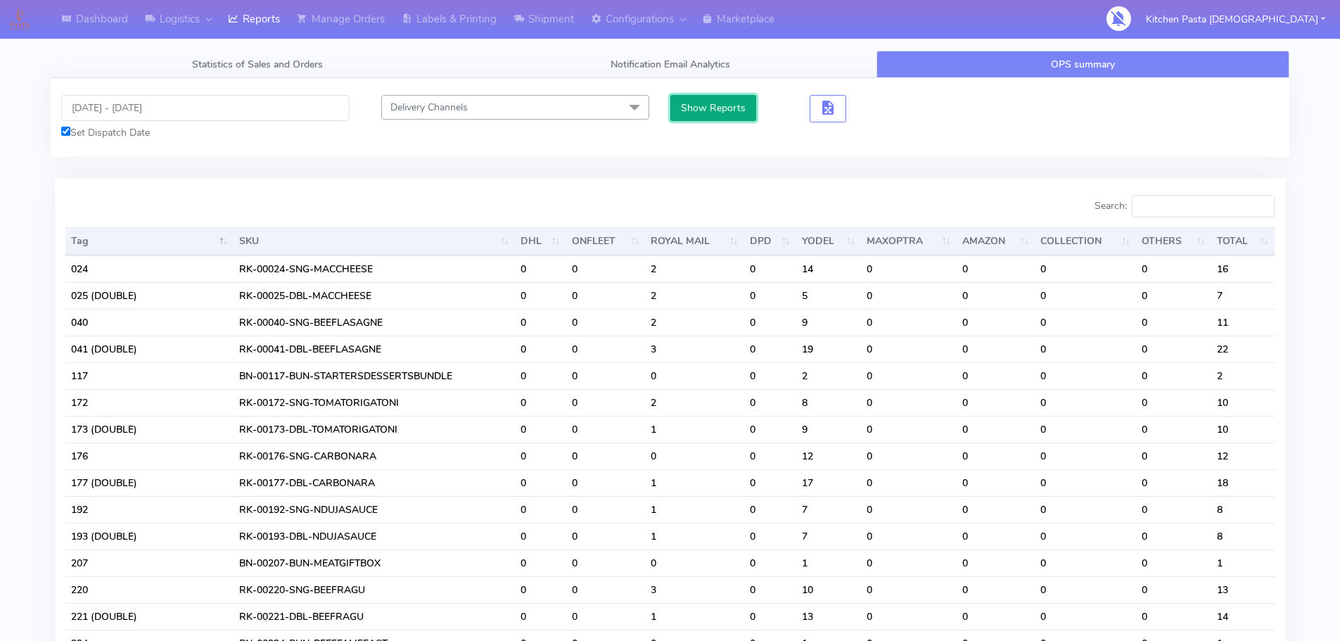
click at [749, 114] on button "Show Reports" at bounding box center [714, 108] width 87 height 26
click at [1199, 207] on input "Search:" at bounding box center [1203, 206] width 143 height 23
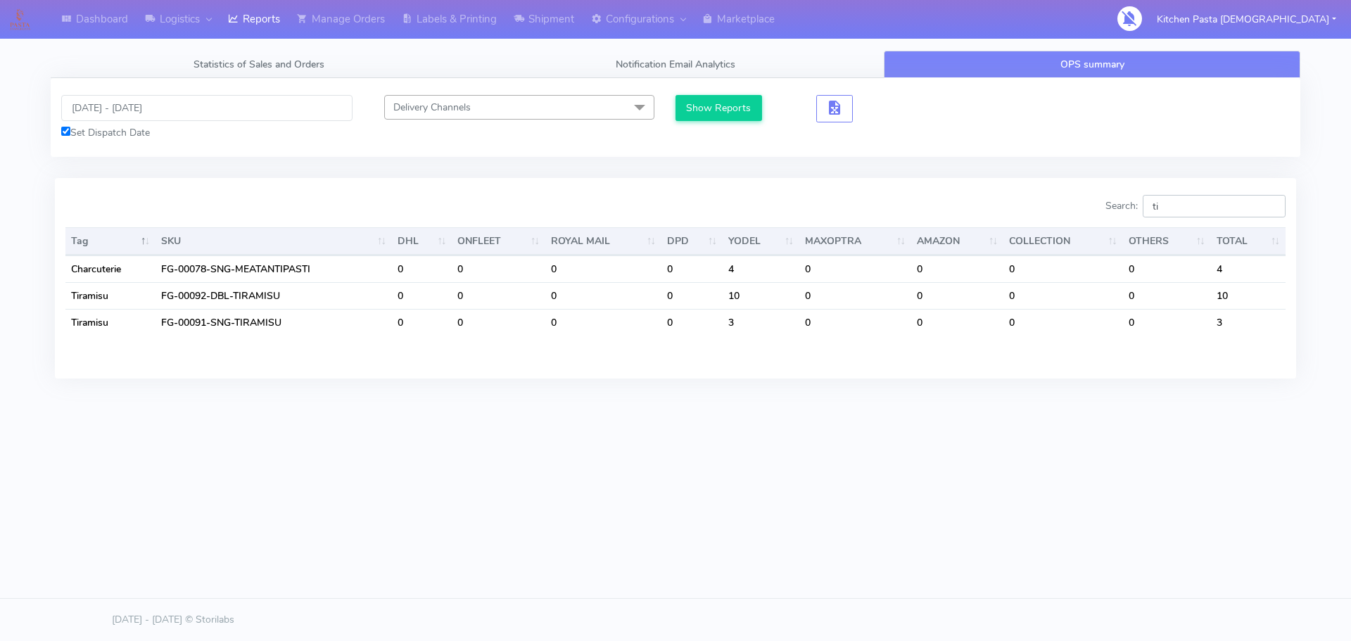
type input "t"
type input "pro"
drag, startPoint x: 1158, startPoint y: 220, endPoint x: 1120, endPoint y: 228, distance: 38.9
click at [1120, 228] on div "Search: pro Tag SKU DHL ONFLEET ROYAL MAIL DPD YODEL MAXOPTRA AMAZON COLLECTION…" at bounding box center [675, 264] width 1220 height 139
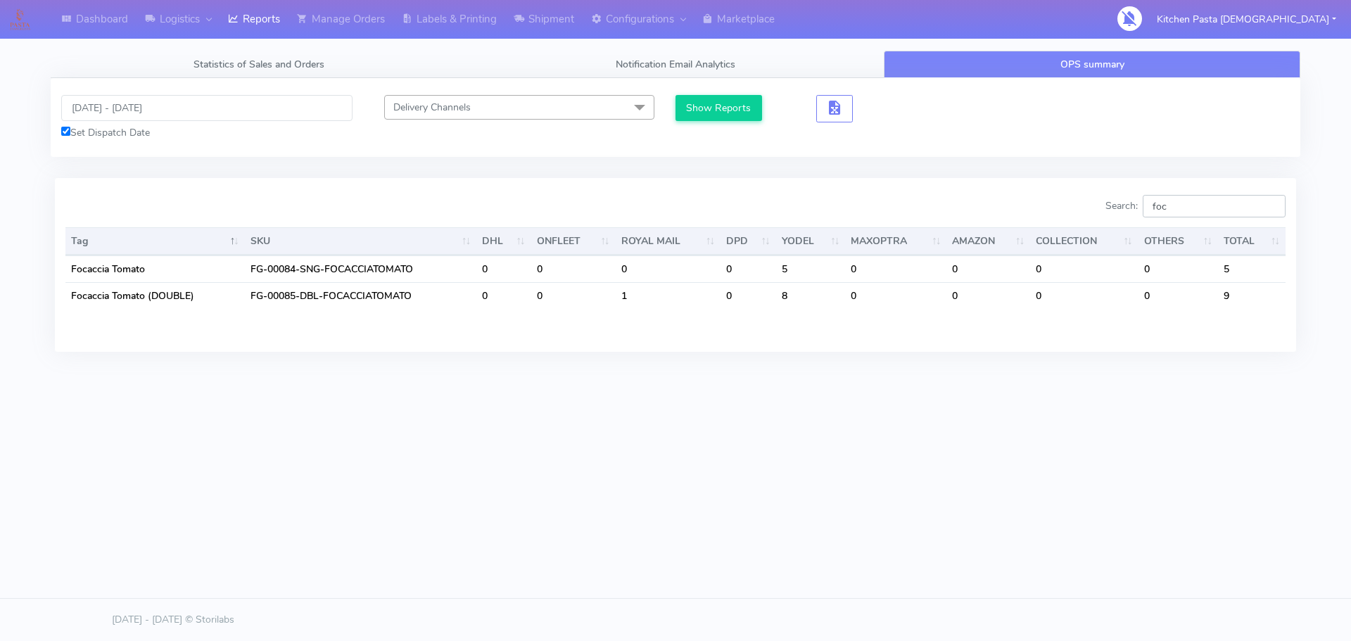
drag, startPoint x: 1205, startPoint y: 199, endPoint x: 1109, endPoint y: 211, distance: 96.4
click at [1110, 211] on div "Search: foc" at bounding box center [986, 209] width 600 height 28
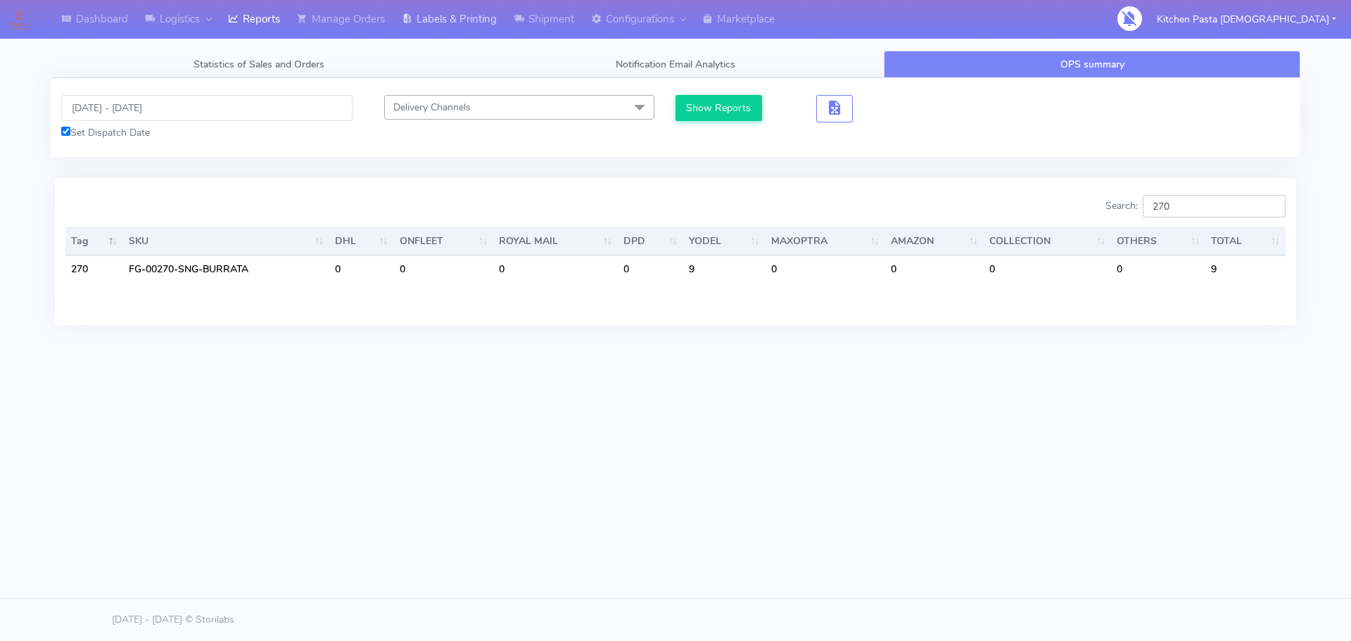
type input "270"
